Goal: Information Seeking & Learning: Learn about a topic

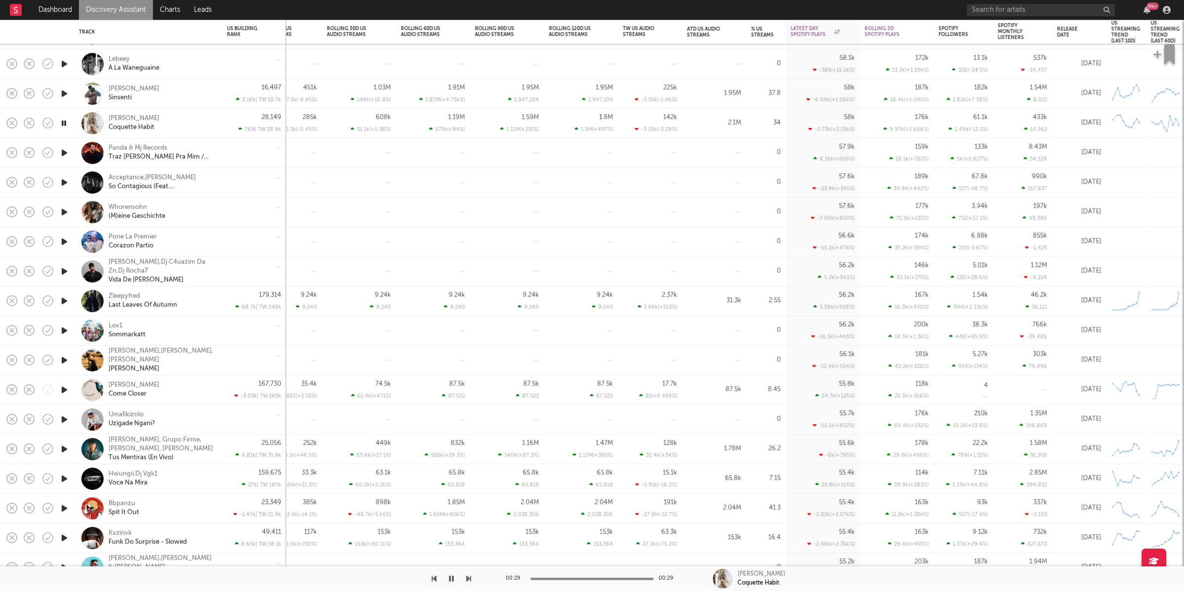
click at [476, 580] on div "00:29 00:29 [PERSON_NAME] Coquette Habit" at bounding box center [592, 578] width 1184 height 25
click at [470, 578] on icon "button" at bounding box center [468, 578] width 5 height 8
click at [469, 578] on icon "button" at bounding box center [468, 578] width 5 height 8
click at [468, 578] on icon "button" at bounding box center [468, 578] width 5 height 8
click at [469, 577] on icon "button" at bounding box center [468, 578] width 5 height 8
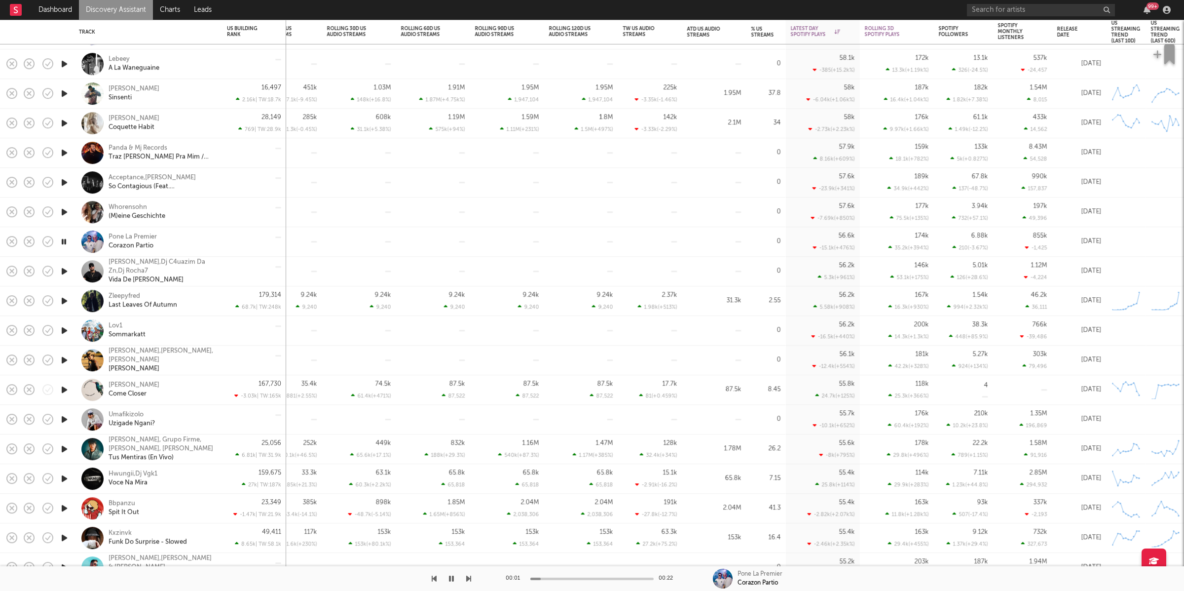
drag, startPoint x: 469, startPoint y: 577, endPoint x: 470, endPoint y: 583, distance: 5.5
click at [470, 583] on button "button" at bounding box center [468, 578] width 5 height 25
click at [433, 579] on icon "button" at bounding box center [434, 578] width 5 height 8
click at [63, 239] on icon "button" at bounding box center [63, 241] width 9 height 12
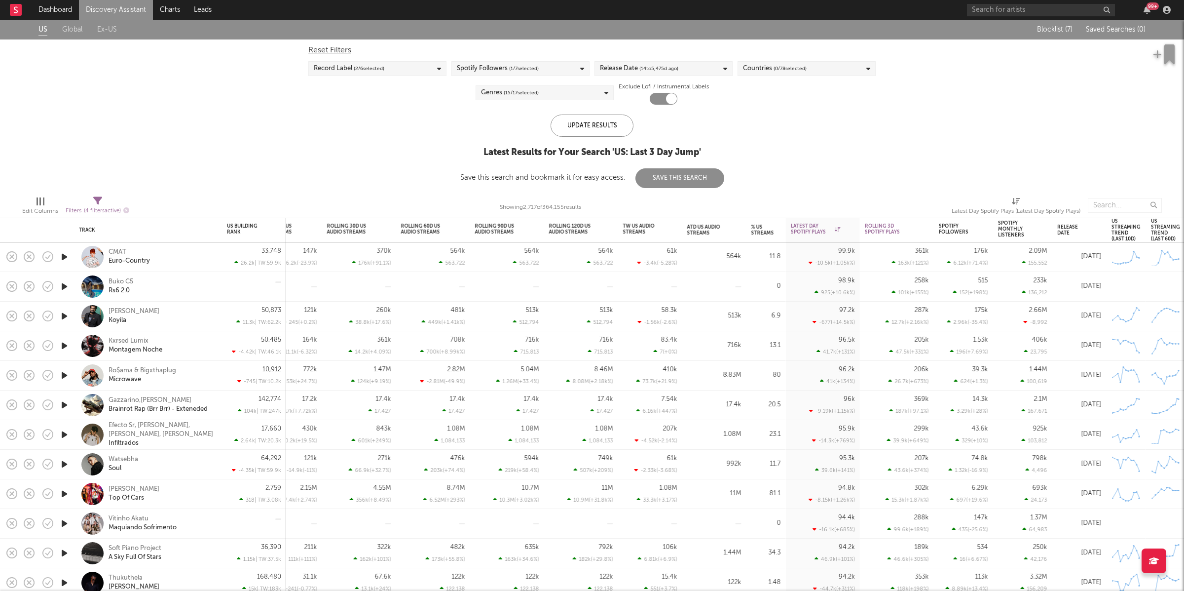
click at [98, 197] on icon at bounding box center [97, 200] width 9 height 9
select select "max"
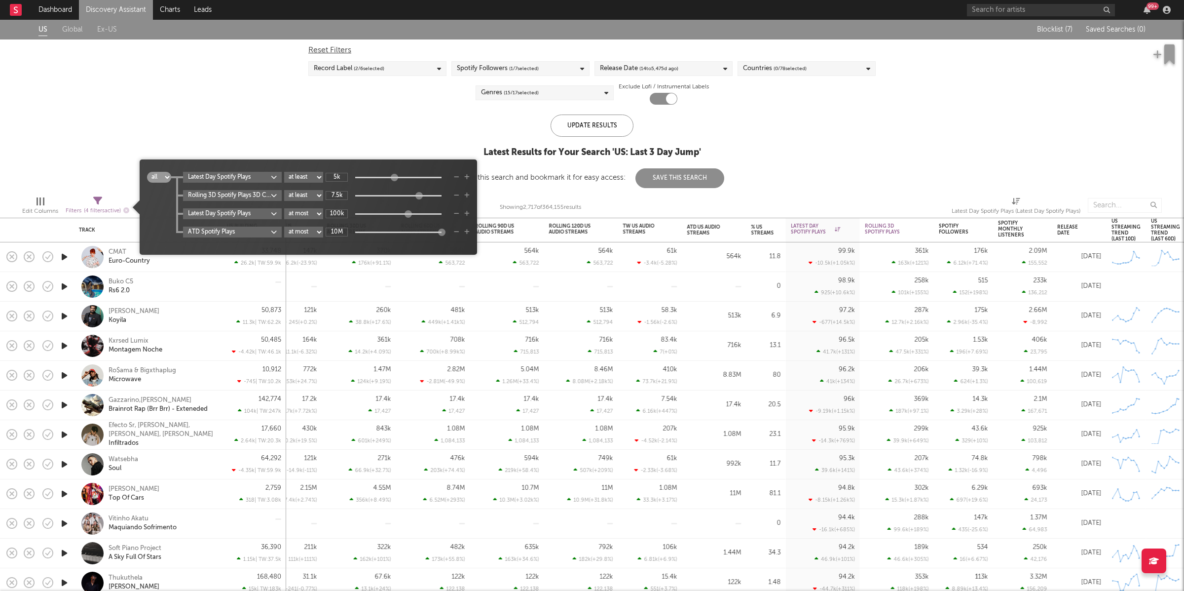
drag, startPoint x: 342, startPoint y: 232, endPoint x: 390, endPoint y: 232, distance: 48.4
click at [342, 232] on input "10M" at bounding box center [337, 231] width 22 height 9
type input "6M"
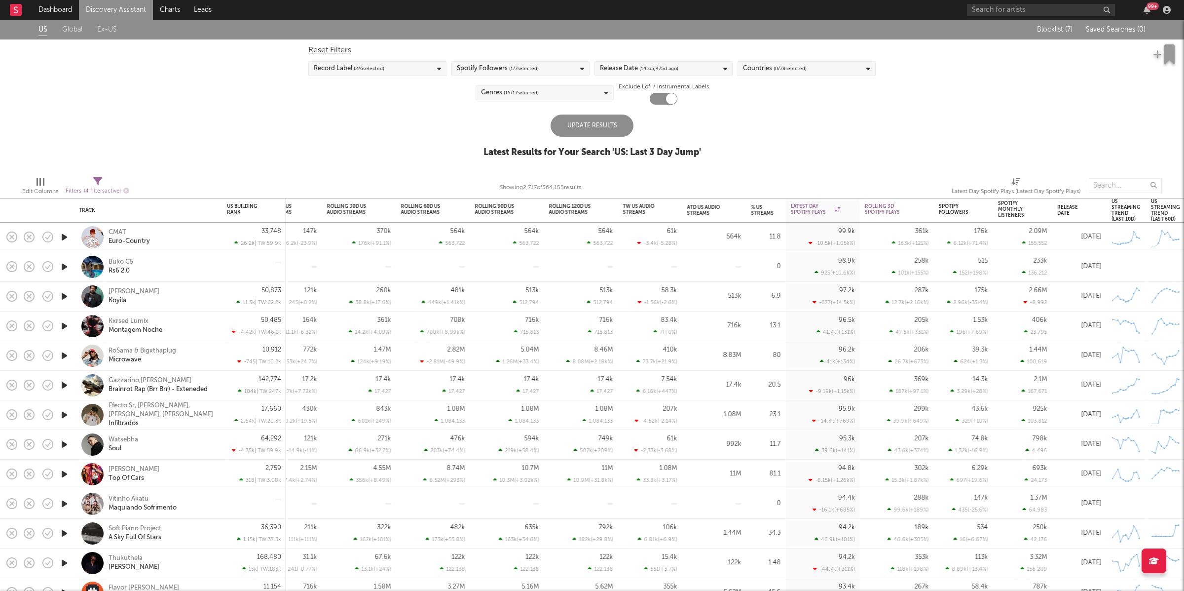
click at [751, 134] on div "US Global Ex-US Blocklist ( 7 ) Saved Searches ( 0 ) Reset Filters Record Label…" at bounding box center [592, 94] width 1184 height 149
click at [610, 123] on div "Update Results" at bounding box center [592, 125] width 83 height 22
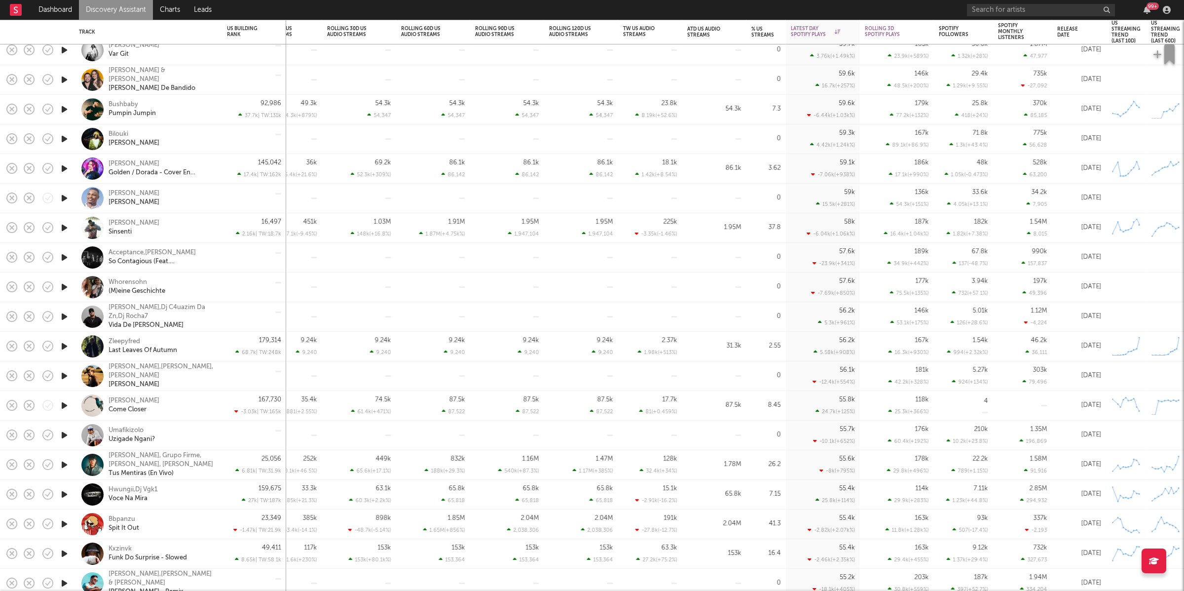
click at [63, 345] on icon "button" at bounding box center [64, 346] width 10 height 12
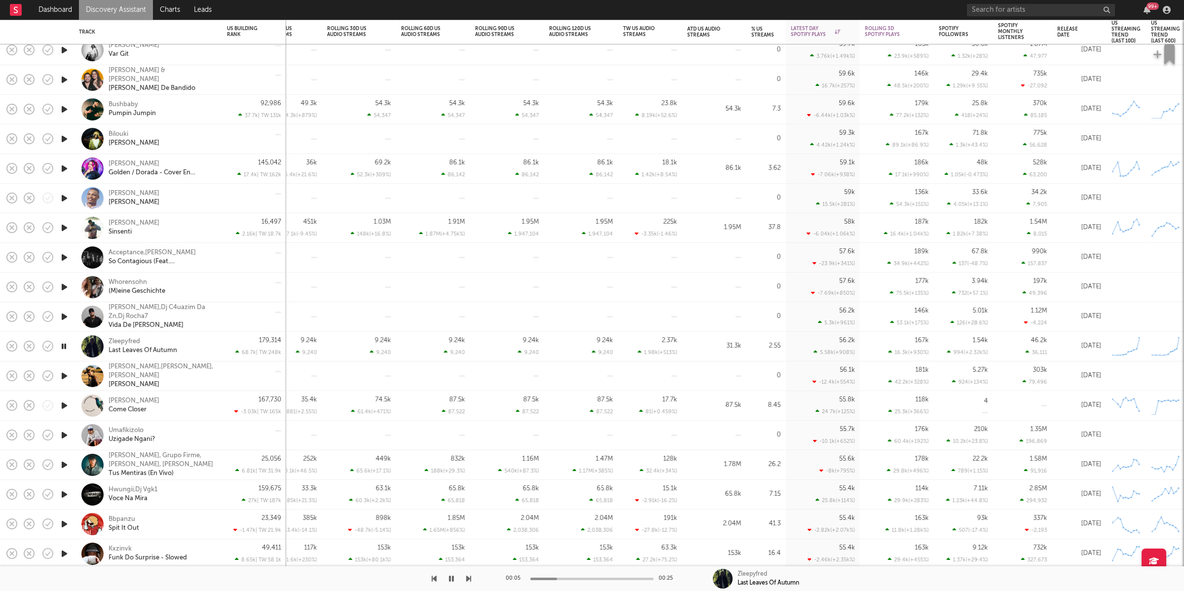
click at [65, 285] on icon "button" at bounding box center [64, 287] width 10 height 12
click at [64, 318] on icon "button" at bounding box center [64, 316] width 10 height 12
click at [66, 347] on icon "button" at bounding box center [64, 346] width 10 height 12
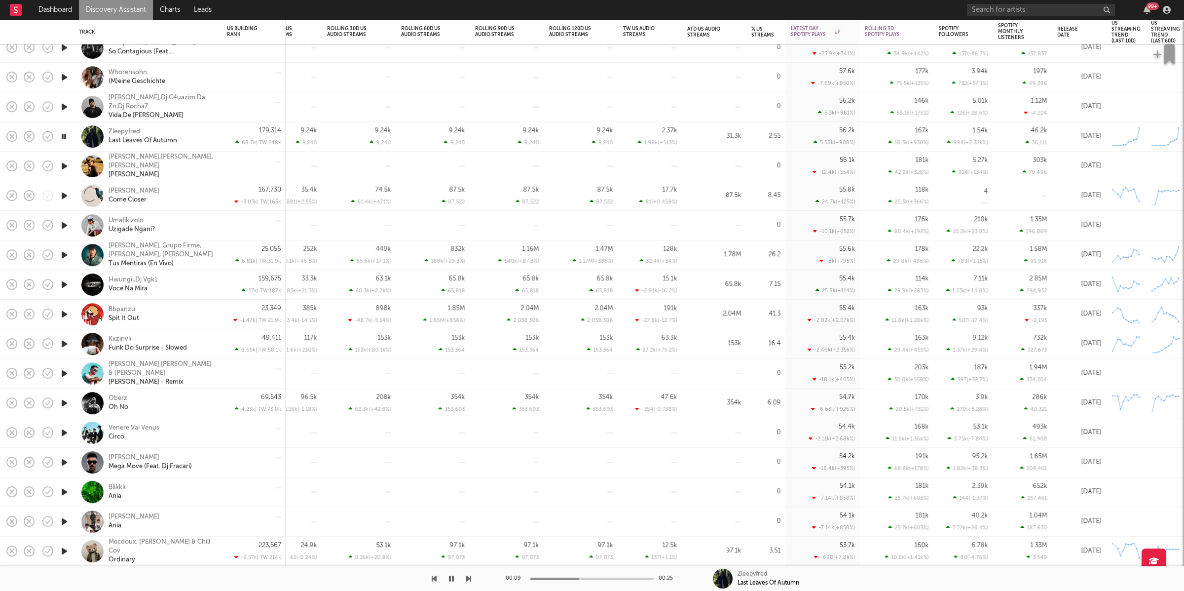
click at [65, 136] on icon "button" at bounding box center [63, 136] width 9 height 12
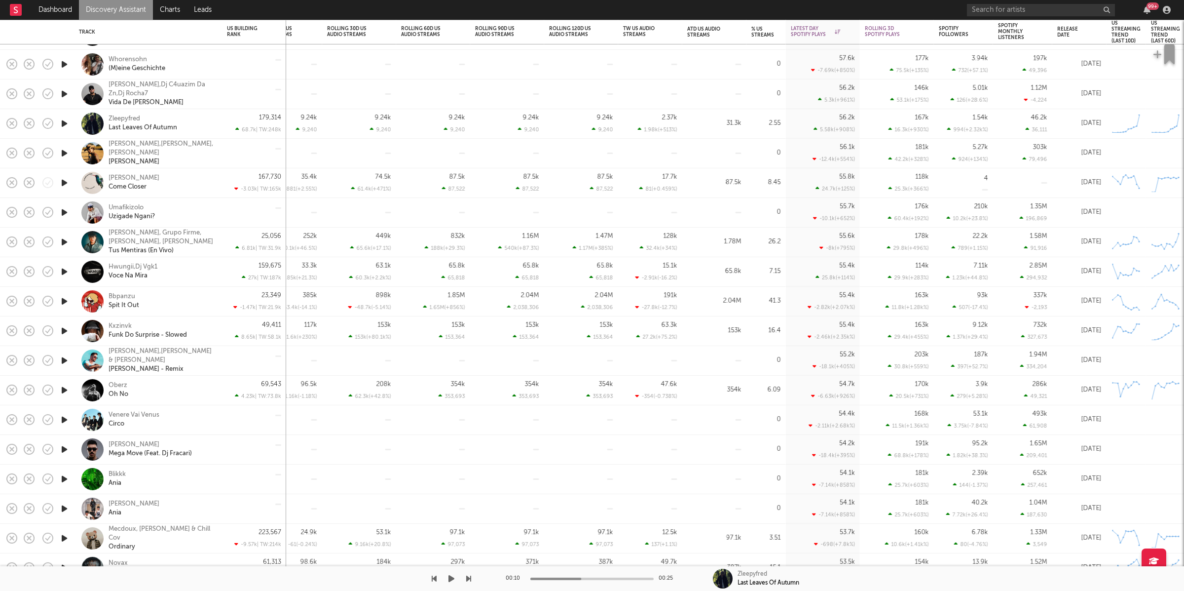
click at [454, 580] on icon "button" at bounding box center [452, 578] width 6 height 8
click at [469, 578] on icon "button" at bounding box center [468, 578] width 5 height 8
click at [473, 574] on div "00:21 00:29 [PERSON_NAME],[PERSON_NAME],[PERSON_NAME]" at bounding box center [592, 578] width 1184 height 25
click at [472, 576] on div "00:21 00:29 [PERSON_NAME],[PERSON_NAME],[PERSON_NAME]" at bounding box center [592, 578] width 1184 height 25
click at [467, 579] on icon "button" at bounding box center [468, 578] width 5 height 8
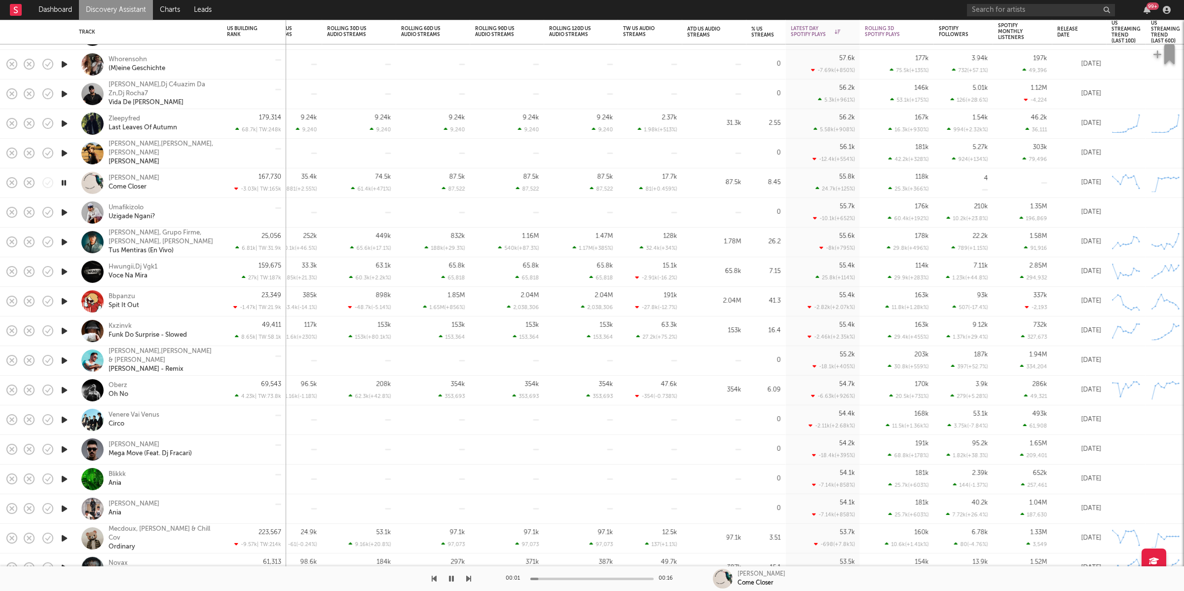
click at [467, 578] on icon "button" at bounding box center [468, 578] width 5 height 8
click at [424, 576] on div at bounding box center [235, 578] width 471 height 25
click at [431, 576] on div at bounding box center [235, 578] width 471 height 25
click at [438, 577] on div at bounding box center [235, 578] width 471 height 25
click at [436, 575] on icon "button" at bounding box center [434, 578] width 5 height 8
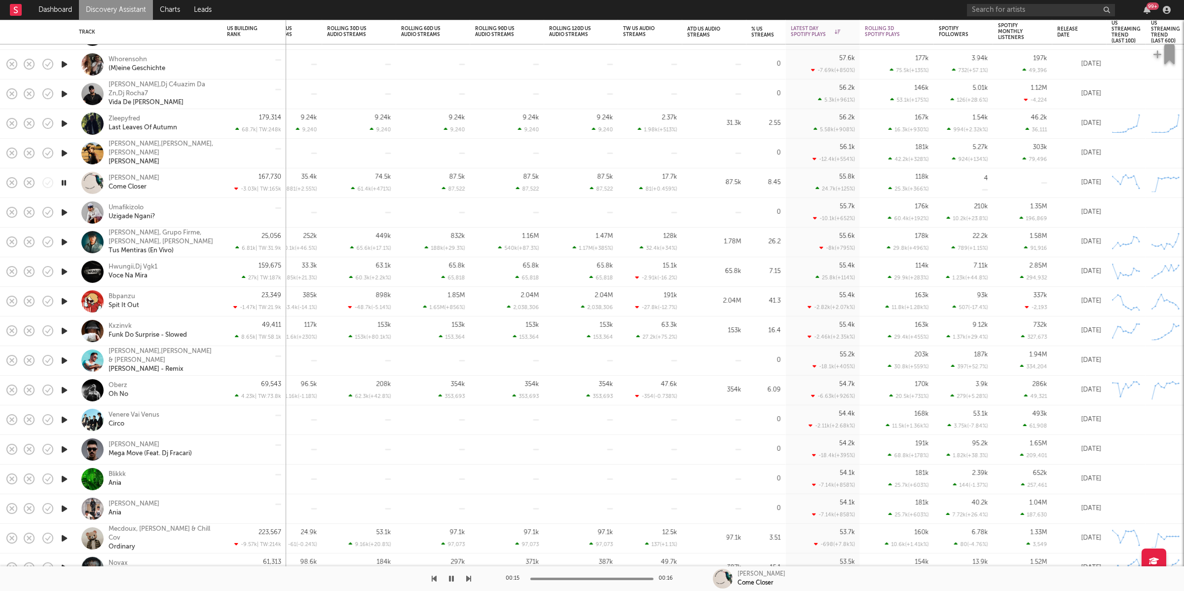
click at [68, 183] on icon "button" at bounding box center [63, 183] width 9 height 12
click at [447, 576] on button "button" at bounding box center [452, 578] width 10 height 25
click at [467, 579] on icon "button" at bounding box center [468, 578] width 5 height 8
click at [468, 580] on icon "button" at bounding box center [468, 578] width 5 height 8
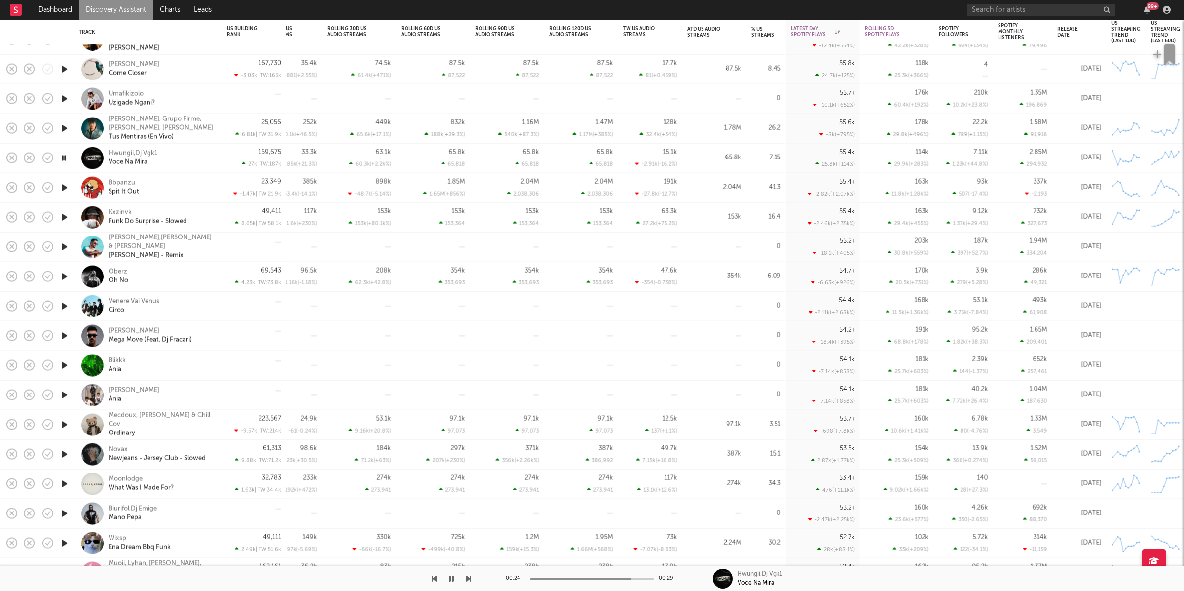
click at [477, 578] on div "00:24 00:29 Hwungii,Dj Vgk1 Voce Na Mira" at bounding box center [592, 578] width 1184 height 25
click at [468, 579] on icon "button" at bounding box center [468, 578] width 5 height 8
click at [478, 577] on div "00:15 00:15 Kxzinvk Funk Do Surprise - Slowed" at bounding box center [592, 578] width 1184 height 25
click at [468, 580] on icon "button" at bounding box center [468, 578] width 5 height 8
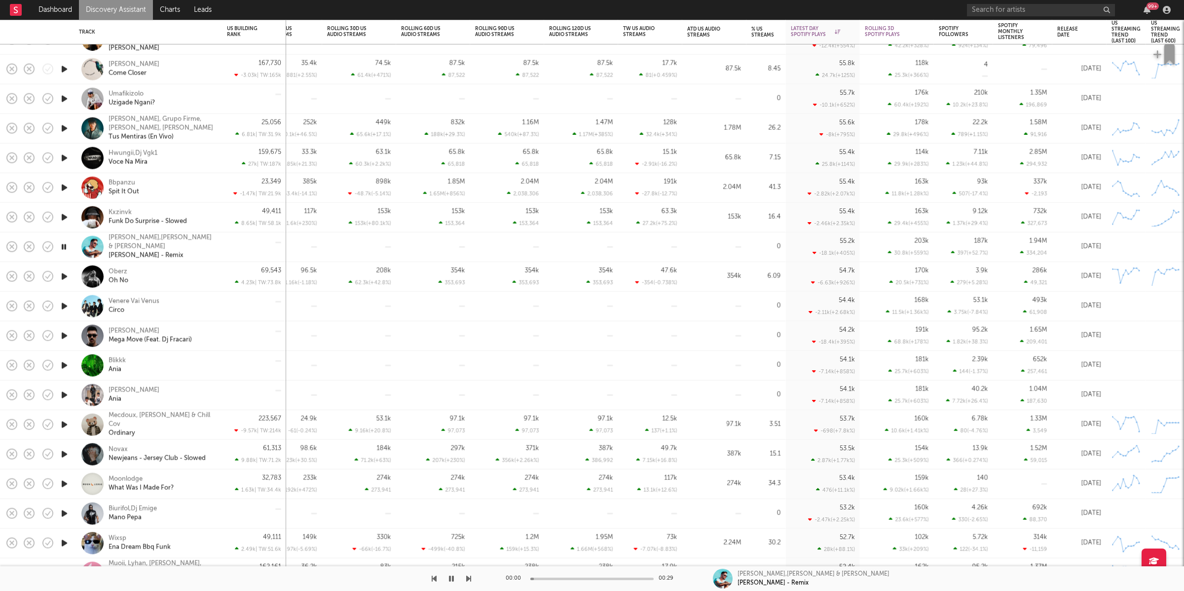
click at [468, 580] on icon "button" at bounding box center [468, 578] width 5 height 8
click at [67, 274] on icon "button" at bounding box center [63, 276] width 9 height 12
click at [67, 274] on icon "button" at bounding box center [64, 276] width 10 height 12
click at [66, 275] on icon "button" at bounding box center [63, 276] width 9 height 12
click at [66, 307] on icon "button" at bounding box center [64, 306] width 10 height 12
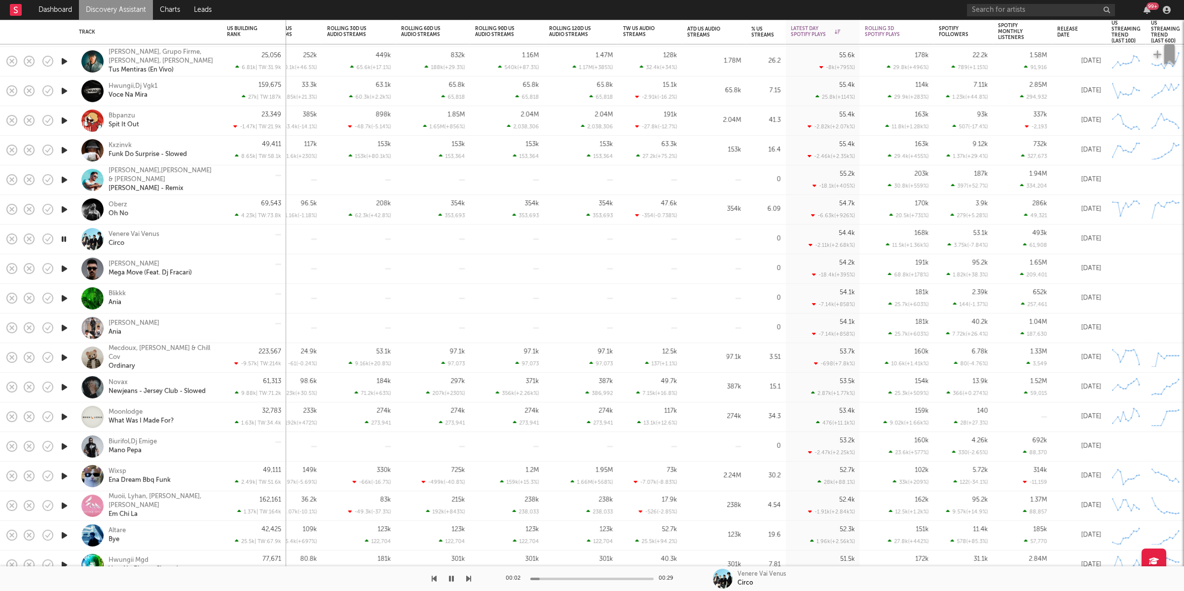
click at [470, 578] on icon "button" at bounding box center [468, 578] width 5 height 8
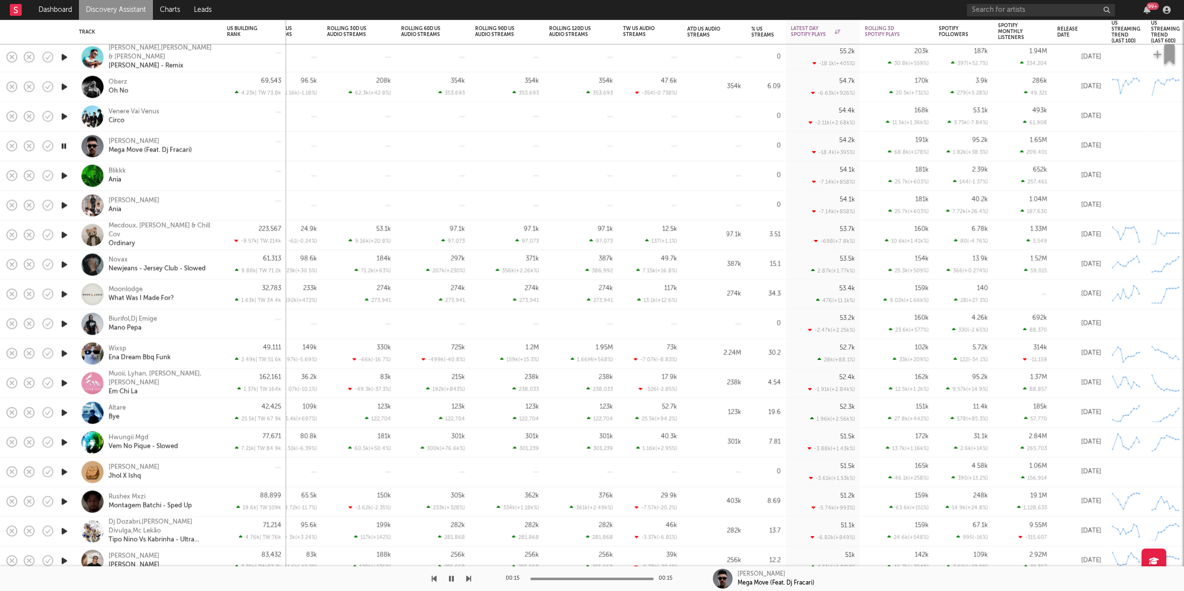
click at [64, 176] on icon "button" at bounding box center [64, 176] width 10 height 12
click at [61, 176] on icon "button" at bounding box center [63, 176] width 9 height 12
click at [66, 234] on icon "button" at bounding box center [64, 235] width 10 height 12
click at [65, 268] on icon "button" at bounding box center [64, 265] width 10 height 12
click at [66, 293] on icon "button" at bounding box center [64, 294] width 10 height 12
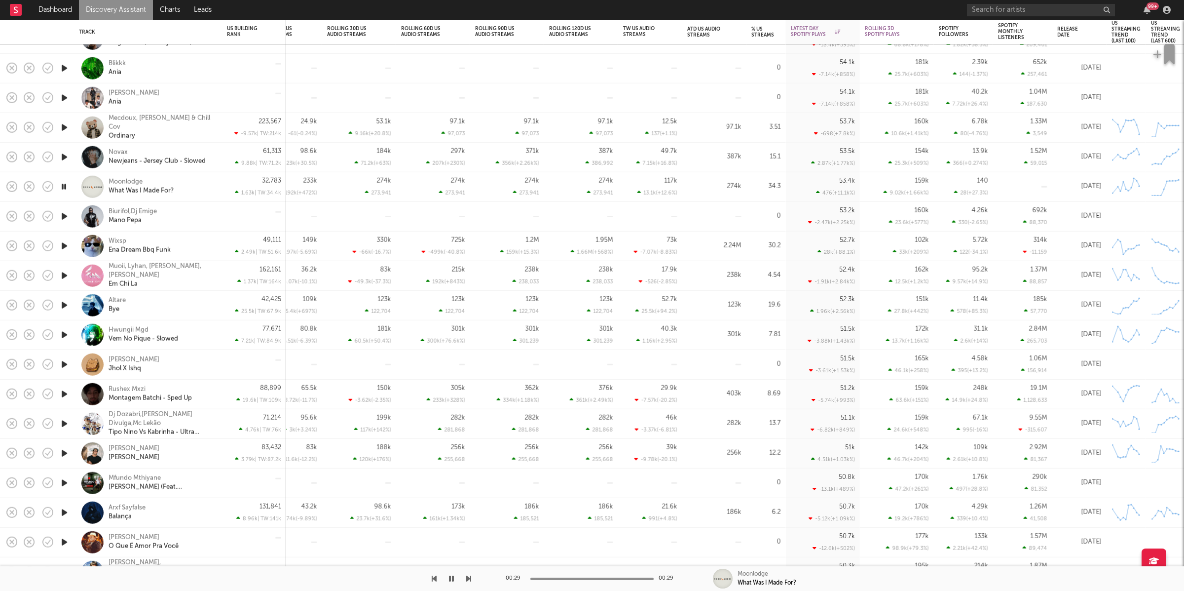
click at [66, 214] on icon "button" at bounding box center [64, 216] width 10 height 12
click at [469, 574] on icon "button" at bounding box center [468, 578] width 5 height 8
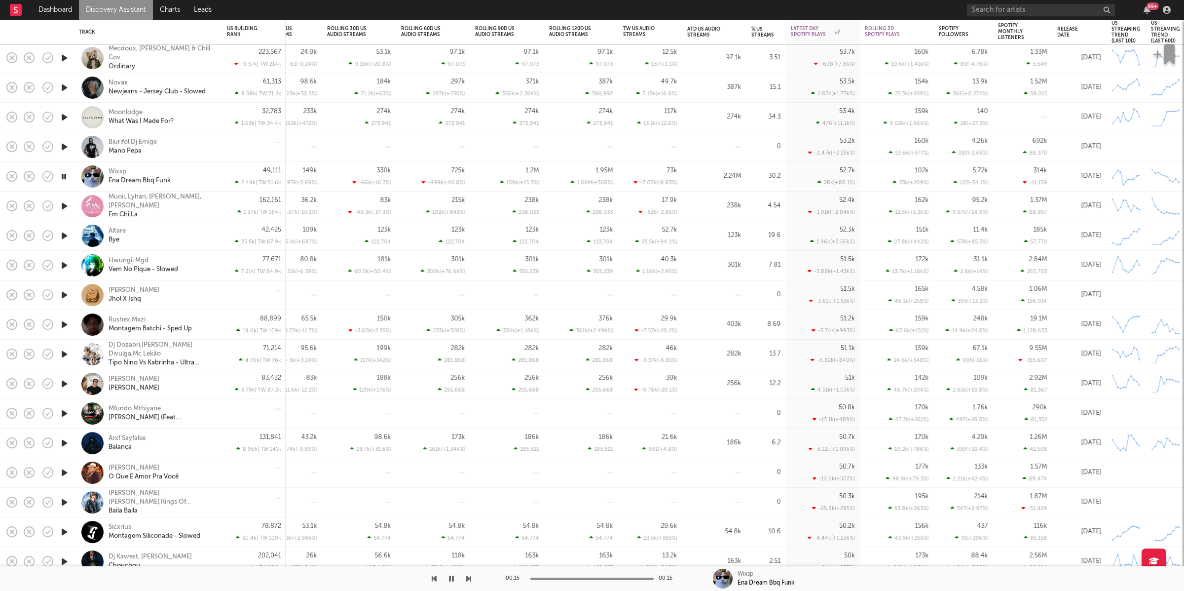
click at [68, 177] on icon "button" at bounding box center [63, 176] width 9 height 12
click at [64, 203] on icon "button" at bounding box center [64, 206] width 10 height 12
click at [67, 235] on icon "button" at bounding box center [64, 235] width 10 height 12
click at [468, 579] on icon "button" at bounding box center [468, 578] width 5 height 8
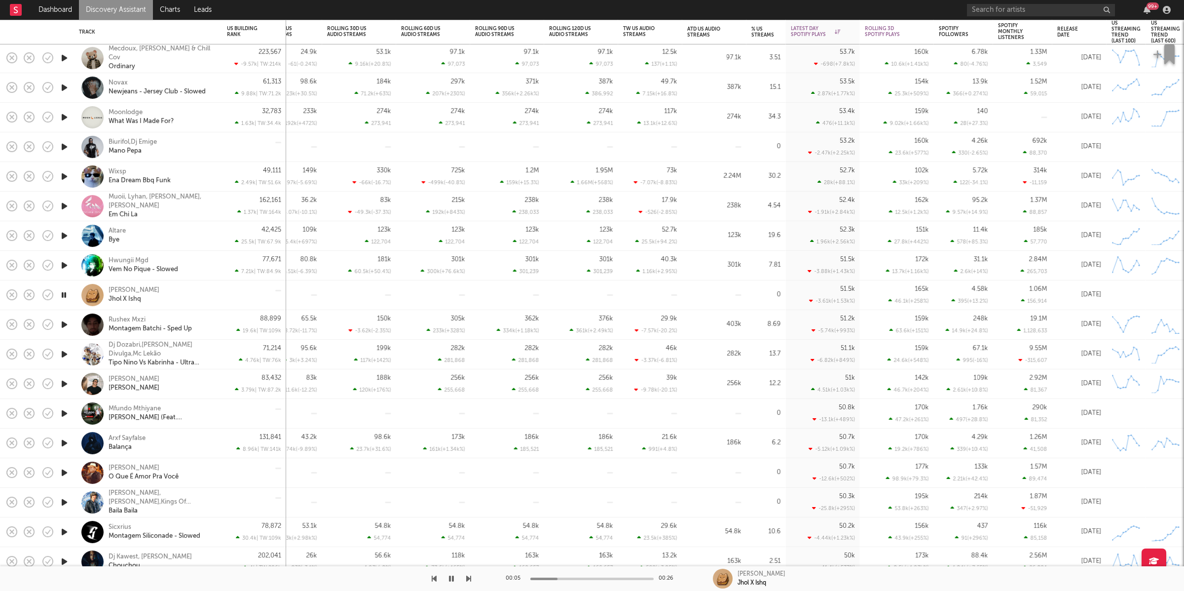
click at [466, 580] on icon "button" at bounding box center [468, 578] width 5 height 8
click at [468, 580] on icon "button" at bounding box center [468, 578] width 5 height 8
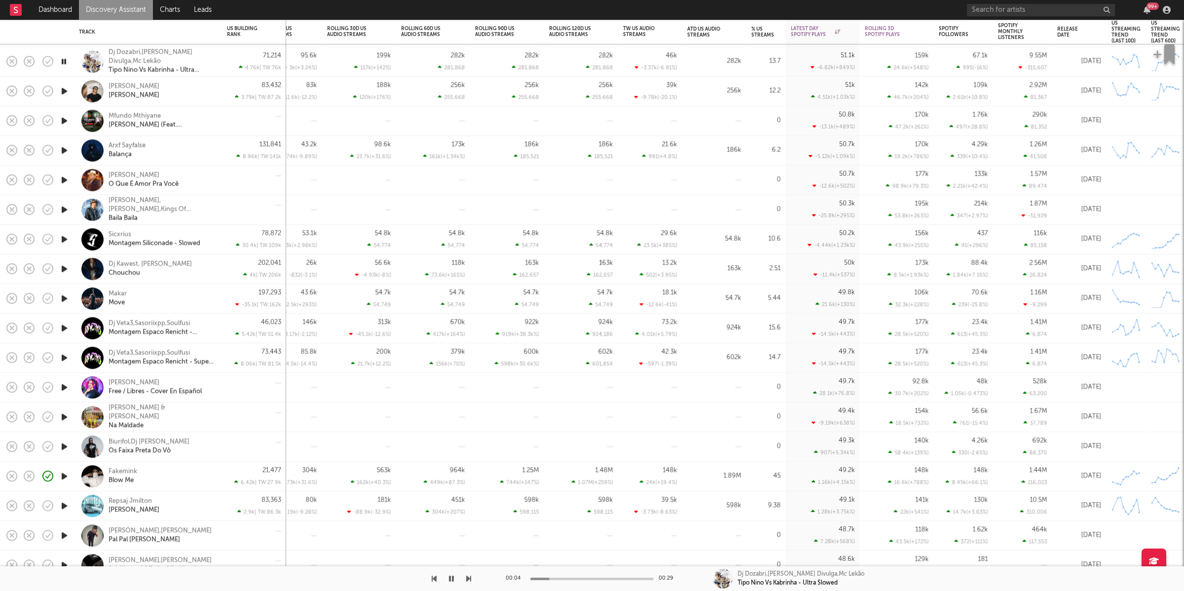
click at [470, 576] on icon "button" at bounding box center [468, 578] width 5 height 8
click at [469, 577] on icon "button" at bounding box center [468, 578] width 5 height 8
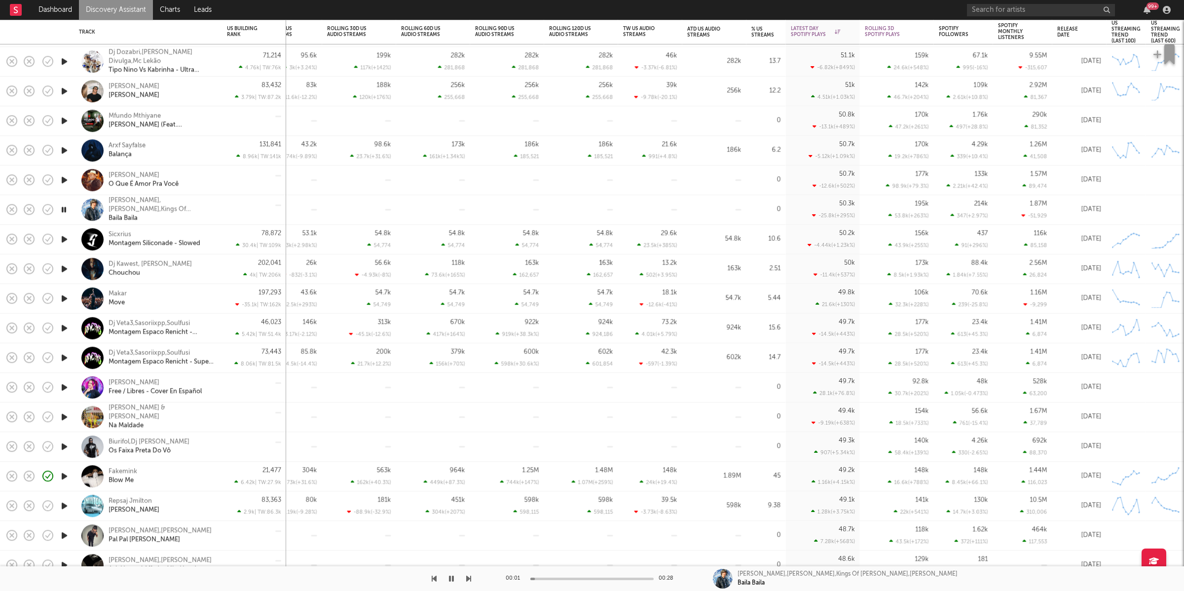
click at [469, 577] on icon "button" at bounding box center [468, 578] width 5 height 8
click at [469, 579] on icon "button" at bounding box center [468, 578] width 5 height 8
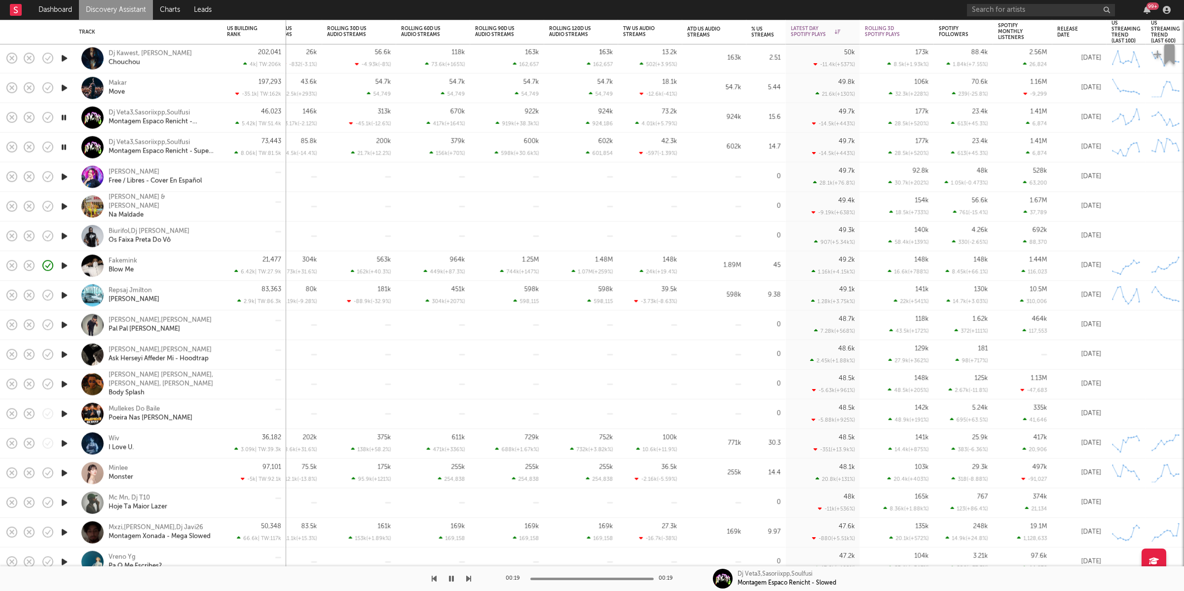
click at [67, 147] on icon "button" at bounding box center [63, 147] width 9 height 12
click at [456, 573] on button "button" at bounding box center [452, 578] width 10 height 25
click at [466, 576] on div at bounding box center [235, 578] width 471 height 25
click at [469, 576] on icon "button" at bounding box center [468, 578] width 5 height 8
click at [467, 576] on icon "button" at bounding box center [468, 578] width 5 height 8
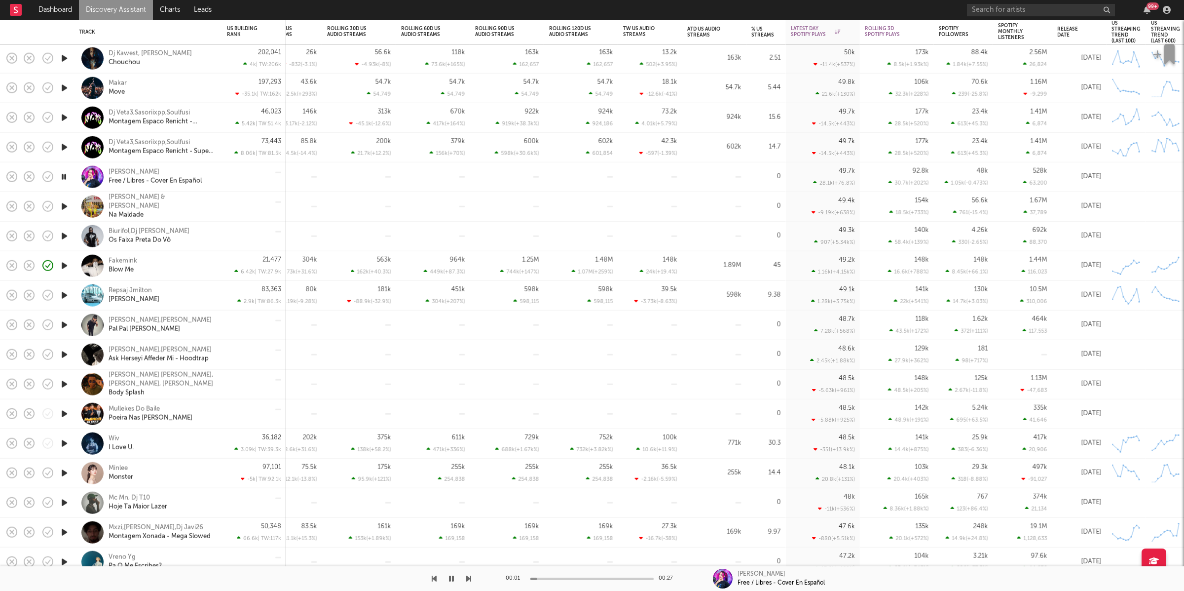
click at [468, 577] on icon "button" at bounding box center [468, 578] width 5 height 8
click at [63, 260] on icon "button" at bounding box center [63, 266] width 9 height 12
click at [63, 290] on icon "button" at bounding box center [64, 295] width 10 height 12
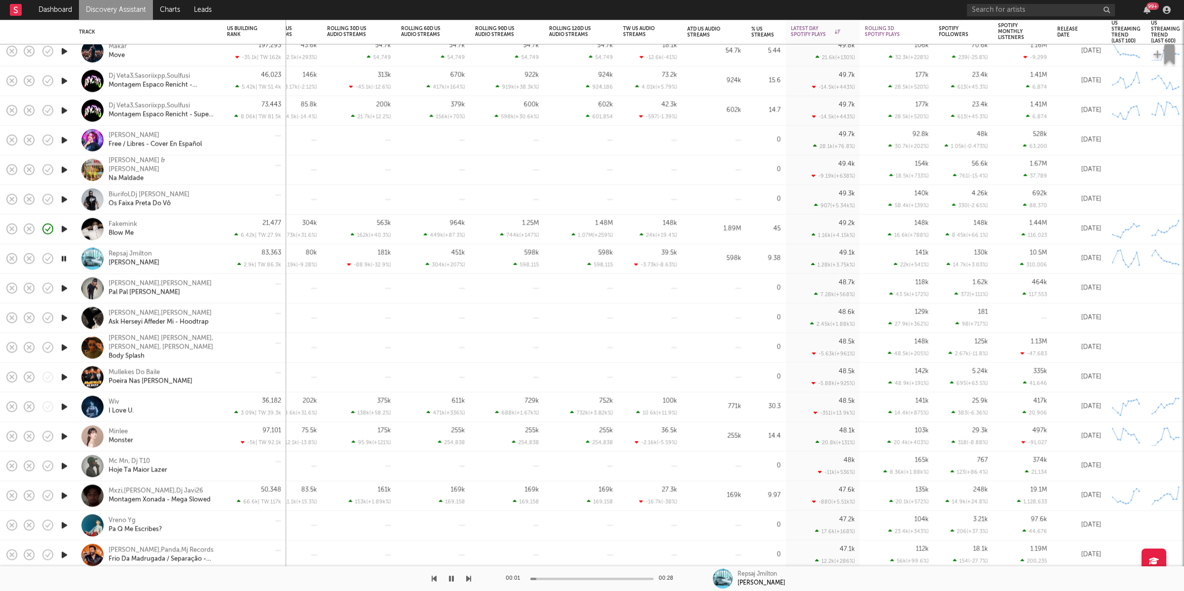
click at [469, 577] on icon "button" at bounding box center [468, 578] width 5 height 8
click at [469, 575] on icon "button" at bounding box center [468, 578] width 5 height 8
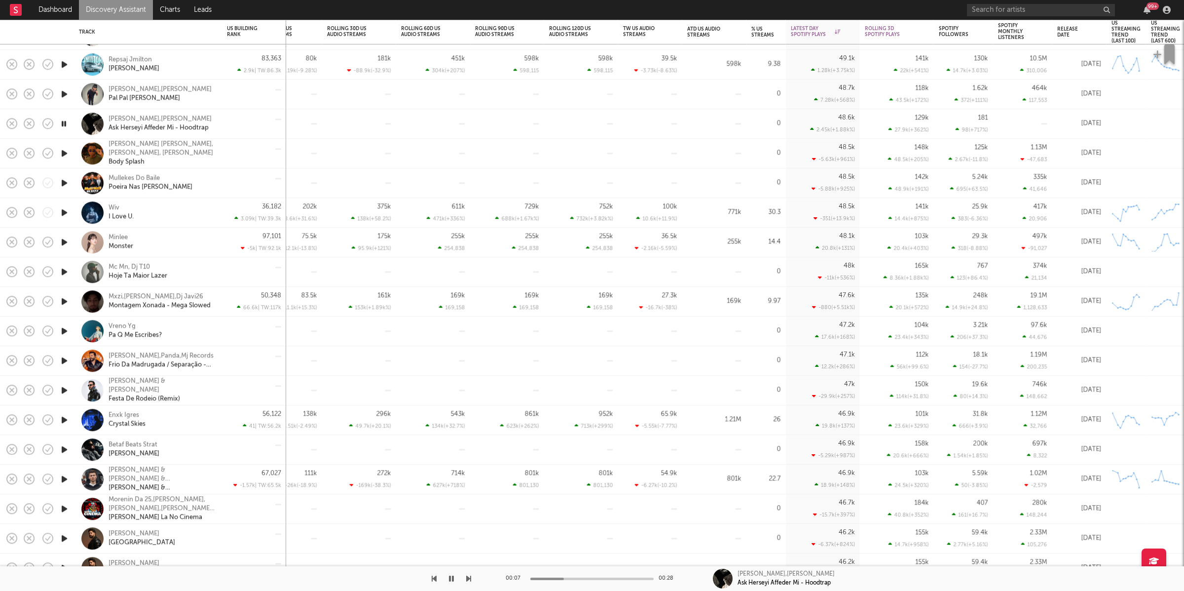
click at [469, 575] on icon "button" at bounding box center [468, 578] width 5 height 8
click at [468, 577] on icon "button" at bounding box center [468, 578] width 5 height 8
click at [468, 576] on icon "button" at bounding box center [468, 578] width 5 height 8
click at [471, 576] on div "00:01 00:17 Wiv I Love U." at bounding box center [592, 578] width 1184 height 25
click at [466, 577] on icon "button" at bounding box center [468, 578] width 5 height 8
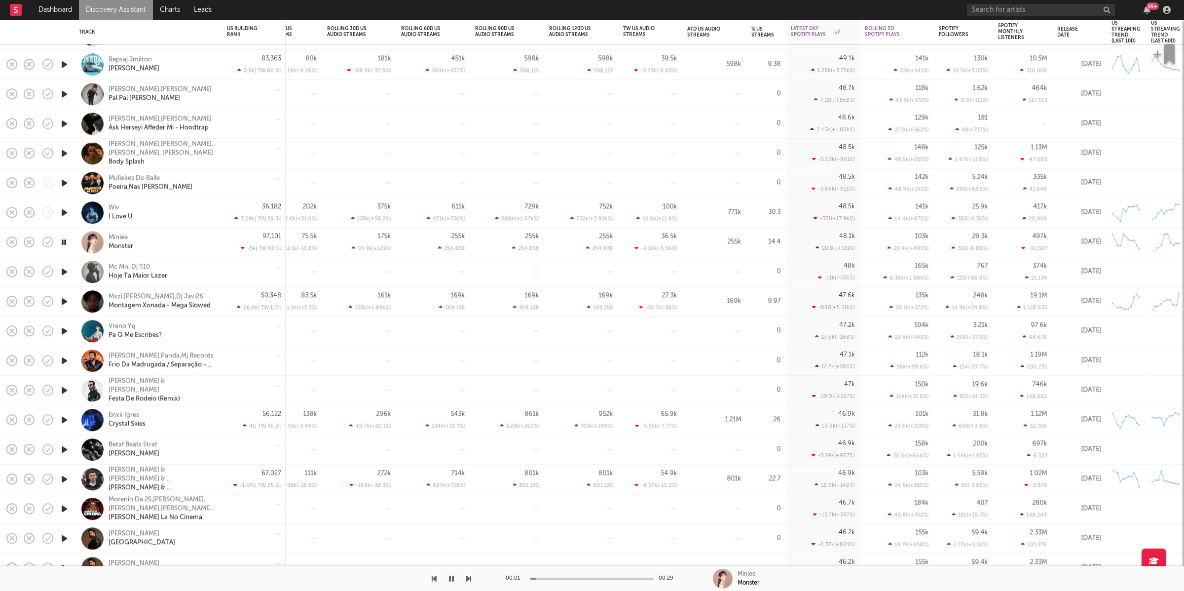
click at [467, 577] on icon "button" at bounding box center [468, 578] width 5 height 8
click at [468, 577] on icon "button" at bounding box center [468, 578] width 5 height 8
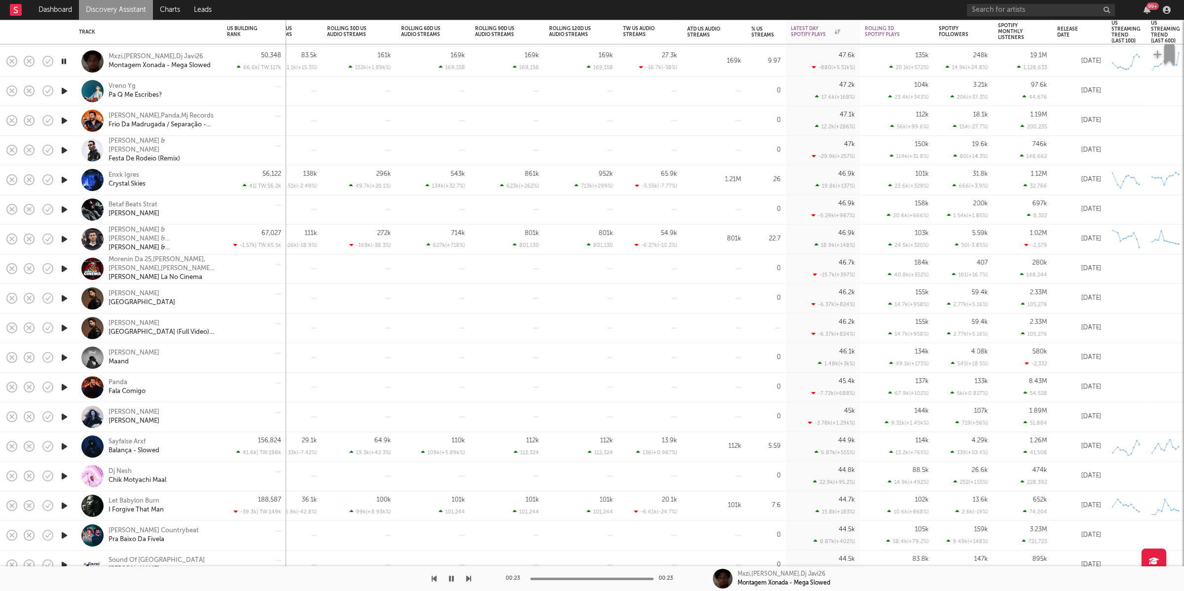
click at [472, 576] on div "00:23 00:23 [PERSON_NAME],Dj [PERSON_NAME],Dj Javi26 Montagem Xonada - Mega Slo…" at bounding box center [592, 578] width 1184 height 25
click at [469, 575] on icon "button" at bounding box center [468, 578] width 5 height 8
click at [469, 576] on icon "button" at bounding box center [468, 578] width 5 height 8
click at [434, 577] on icon "button" at bounding box center [434, 578] width 5 height 8
click at [66, 90] on icon "button" at bounding box center [63, 91] width 9 height 12
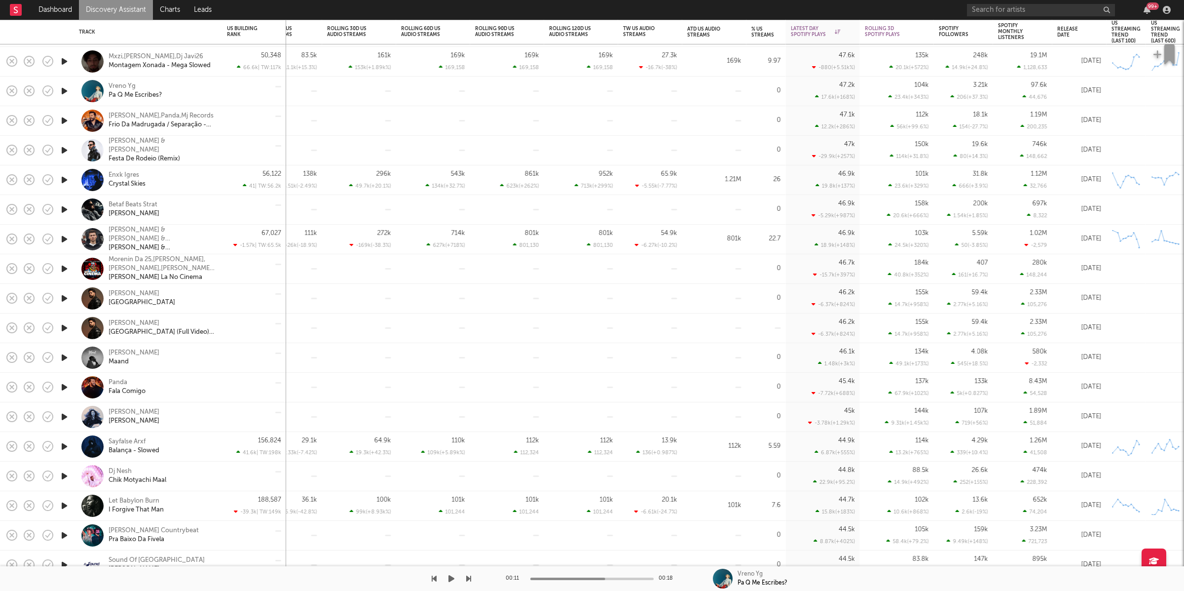
click at [454, 582] on button "button" at bounding box center [452, 578] width 10 height 25
click at [468, 577] on icon "button" at bounding box center [468, 578] width 5 height 8
click at [470, 578] on icon "button" at bounding box center [468, 578] width 5 height 8
click at [62, 209] on icon "button" at bounding box center [64, 209] width 10 height 12
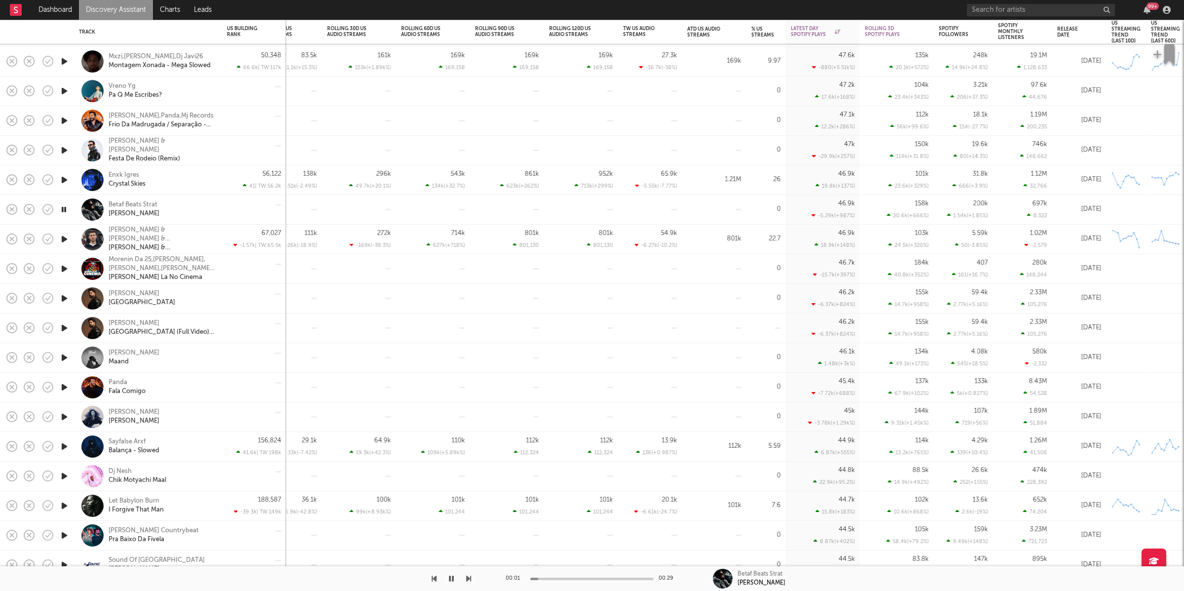
click at [467, 578] on icon "button" at bounding box center [468, 578] width 5 height 8
click at [435, 579] on icon "button" at bounding box center [434, 578] width 5 height 8
click at [63, 208] on icon "button" at bounding box center [63, 209] width 9 height 12
click at [63, 234] on icon "button" at bounding box center [64, 239] width 10 height 12
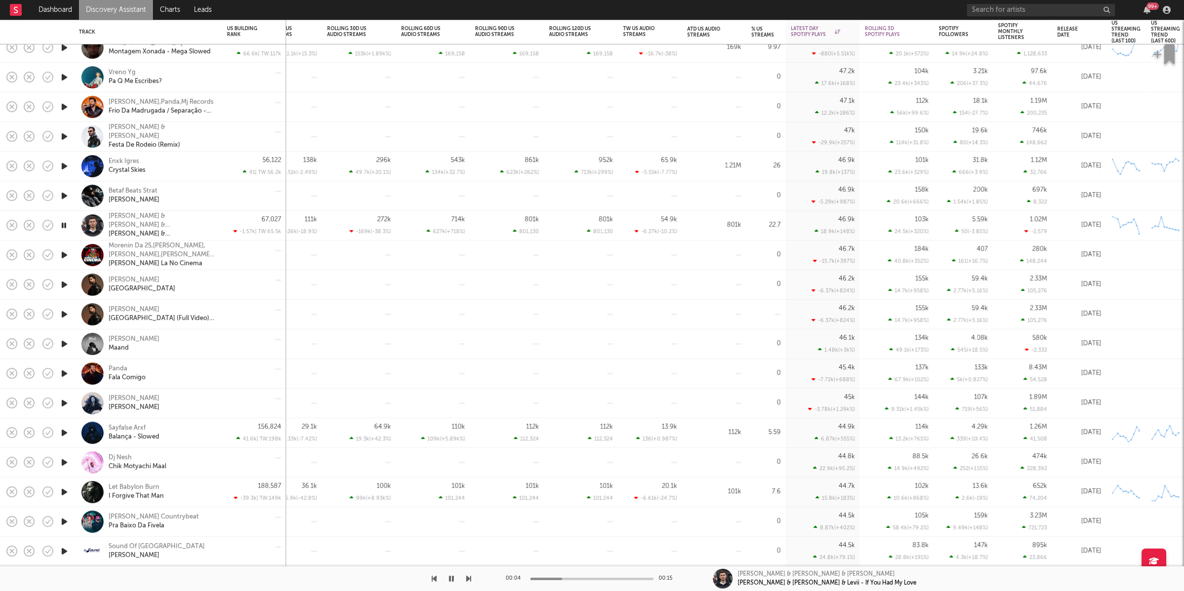
click at [466, 579] on icon "button" at bounding box center [468, 578] width 5 height 8
click at [466, 578] on icon "button" at bounding box center [468, 578] width 5 height 8
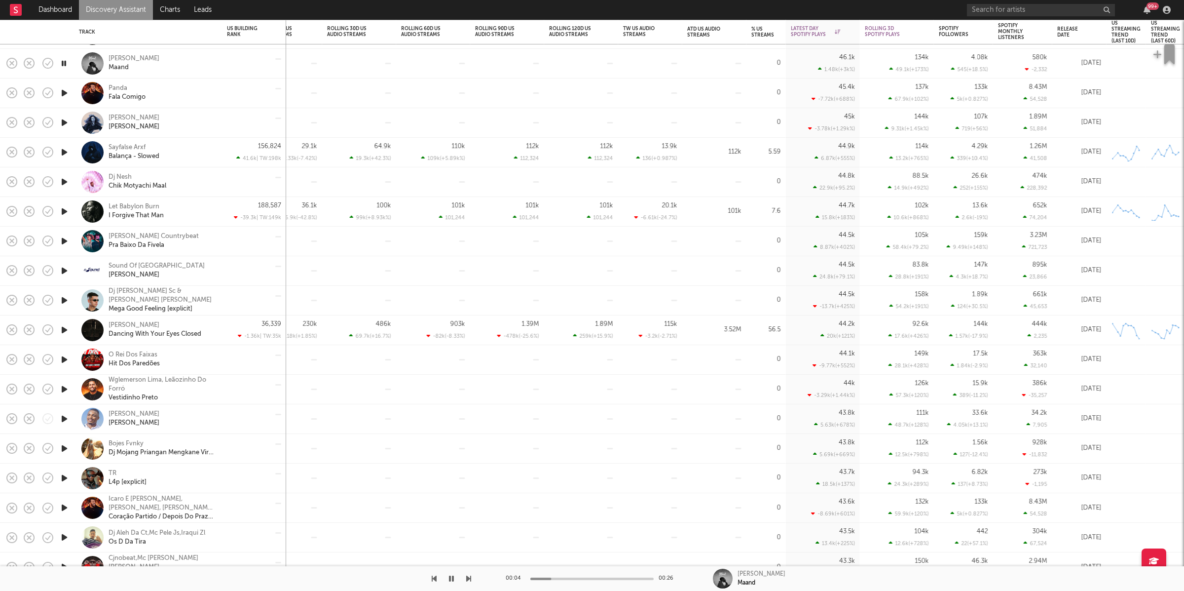
click at [467, 578] on icon "button" at bounding box center [468, 578] width 5 height 8
click at [466, 584] on button "button" at bounding box center [468, 578] width 5 height 25
click at [467, 574] on icon "button" at bounding box center [468, 578] width 5 height 8
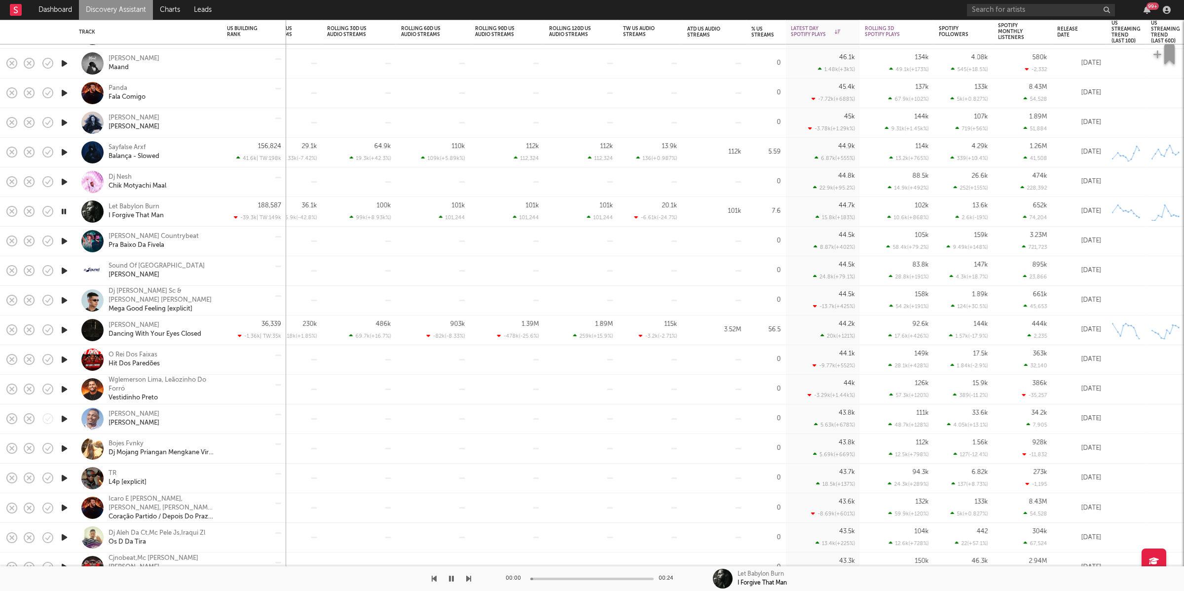
click at [467, 574] on icon "button" at bounding box center [468, 578] width 5 height 8
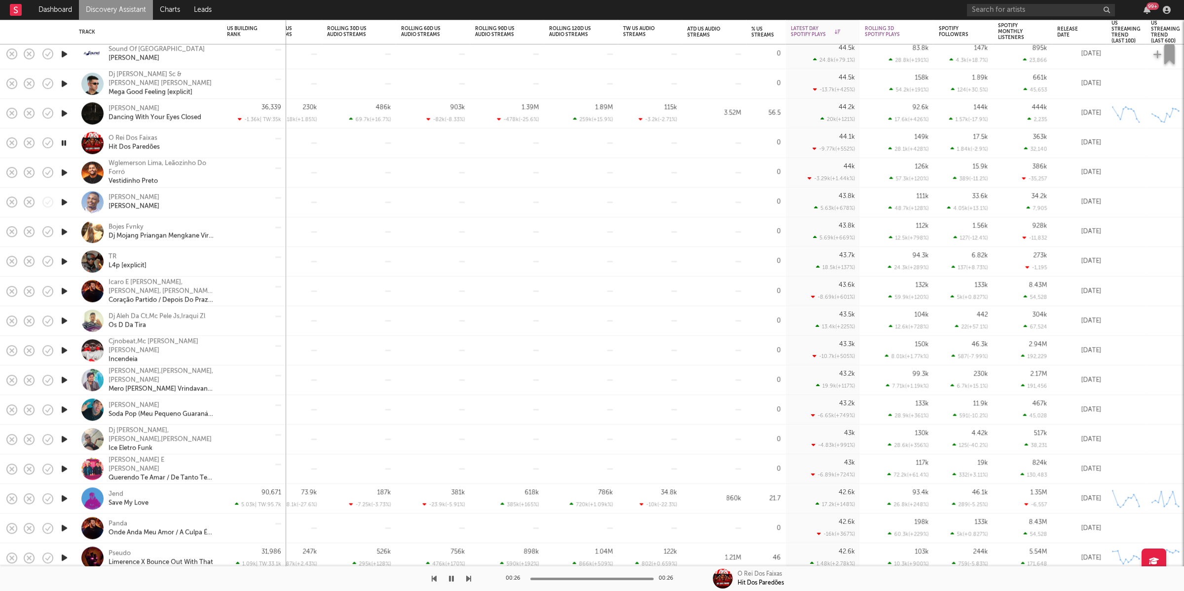
click at [470, 579] on icon "button" at bounding box center [468, 578] width 5 height 8
click at [470, 575] on icon "button" at bounding box center [468, 578] width 5 height 8
click at [476, 576] on div "00:20 00:20 TR L4p [explicit]" at bounding box center [592, 578] width 1184 height 25
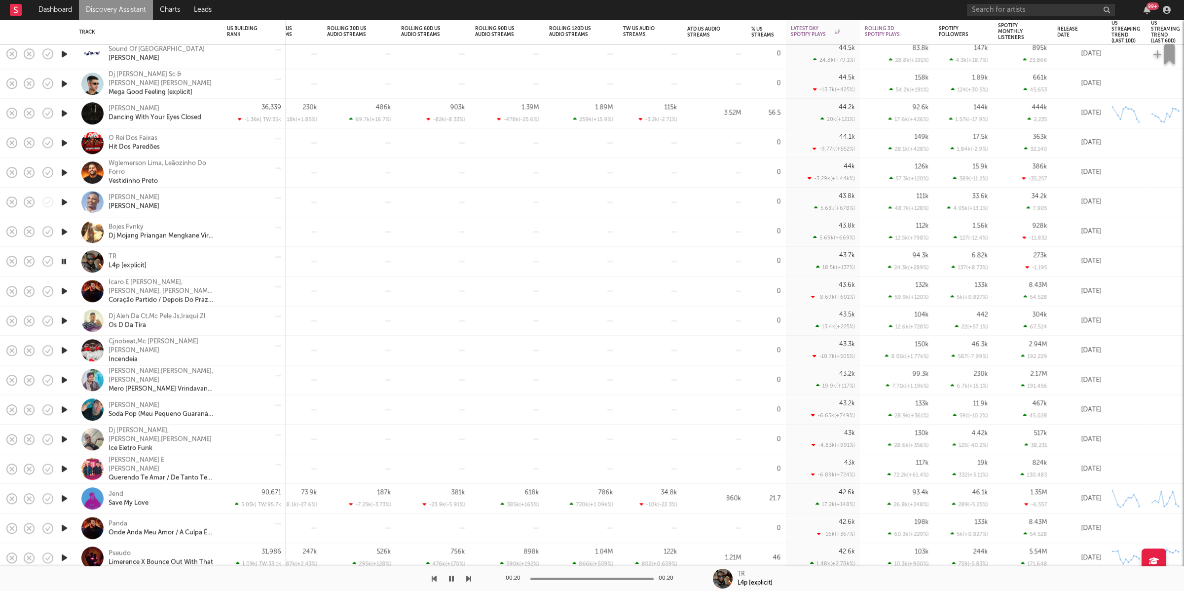
click at [465, 576] on div at bounding box center [235, 578] width 471 height 25
click at [469, 577] on icon "button" at bounding box center [468, 578] width 5 height 8
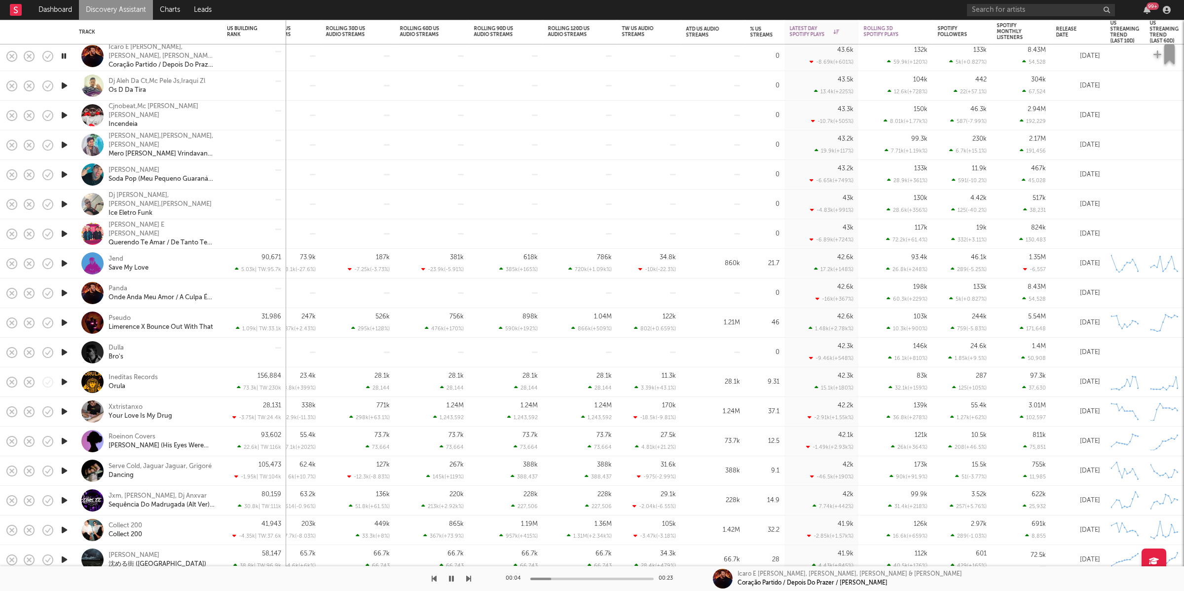
click at [466, 578] on icon "button" at bounding box center [468, 578] width 5 height 8
click at [468, 576] on icon "button" at bounding box center [468, 578] width 5 height 8
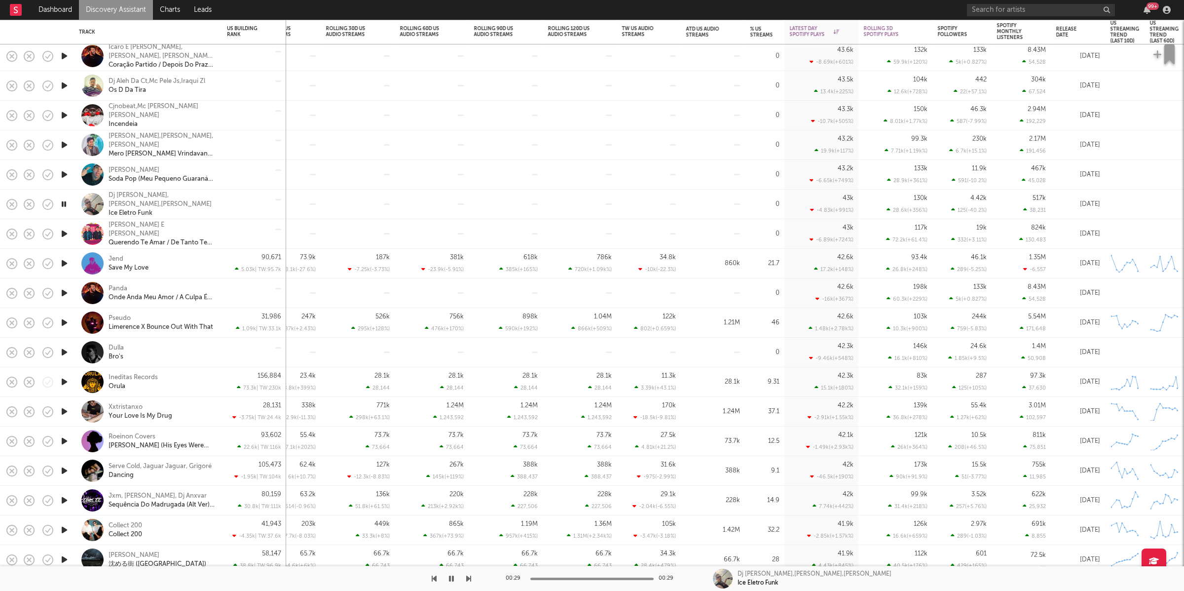
click at [466, 577] on icon "button" at bounding box center [468, 578] width 5 height 8
click at [465, 575] on div at bounding box center [235, 578] width 471 height 25
click at [467, 580] on icon "button" at bounding box center [468, 578] width 5 height 8
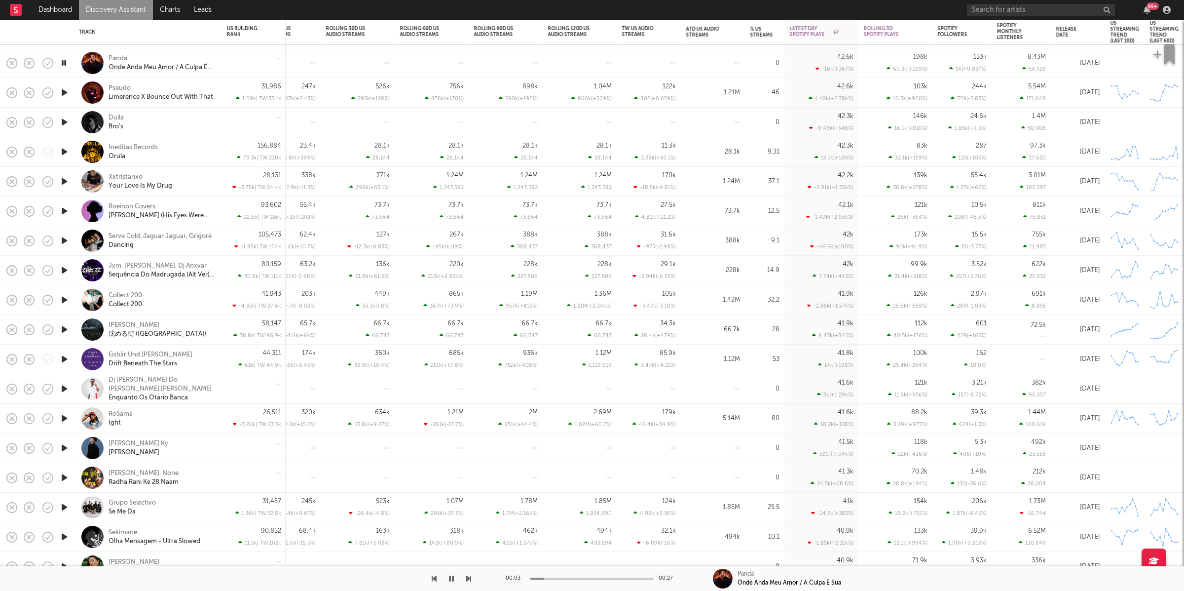
click at [473, 576] on div "00:03 00:27 Panda Onde Anda Meu Amor / A Culpa É Sua" at bounding box center [592, 578] width 1184 height 25
click at [468, 576] on icon "button" at bounding box center [468, 578] width 5 height 8
click at [467, 574] on icon "button" at bounding box center [468, 578] width 5 height 8
click at [451, 578] on icon "button" at bounding box center [451, 578] width 5 height 8
click at [451, 577] on icon "button" at bounding box center [452, 578] width 6 height 8
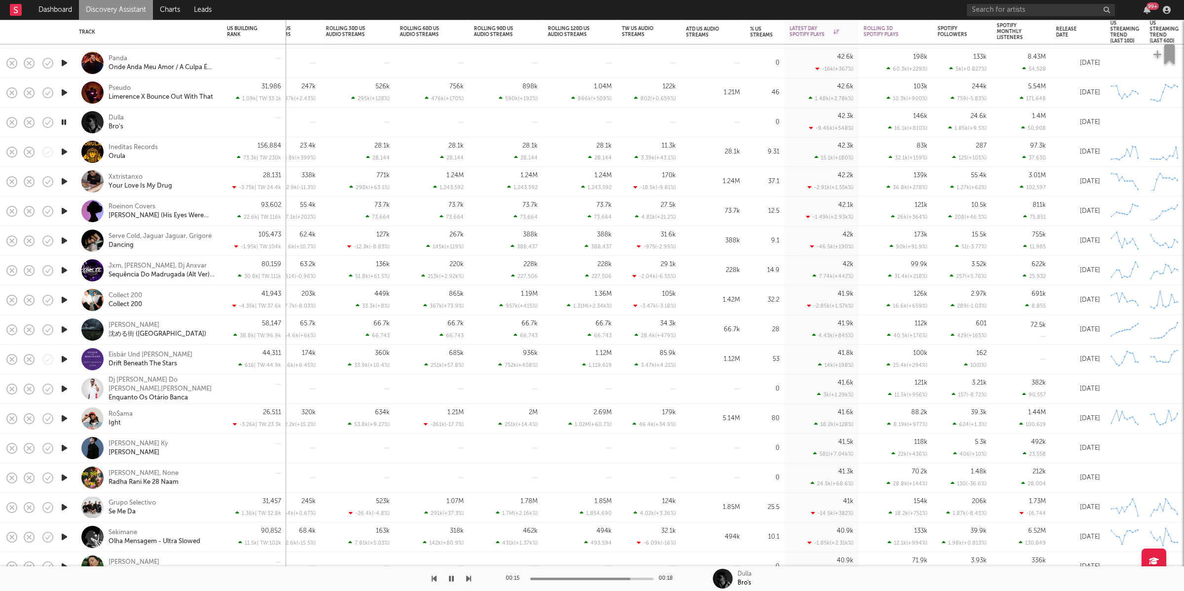
click at [466, 578] on icon "button" at bounding box center [468, 578] width 5 height 8
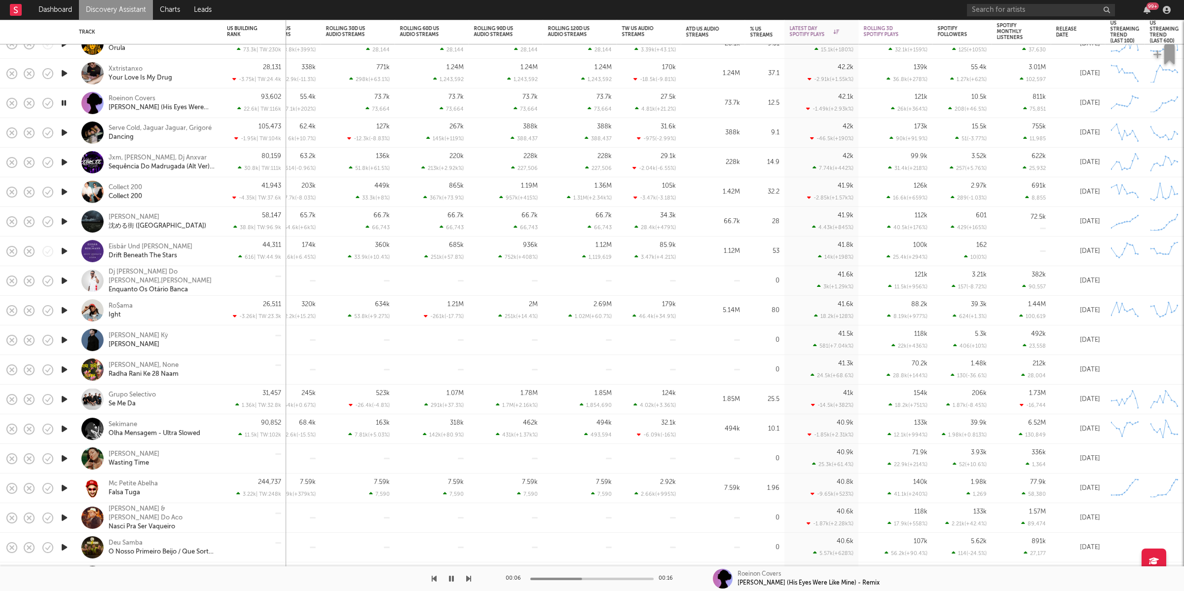
click at [469, 579] on icon "button" at bounding box center [468, 578] width 5 height 8
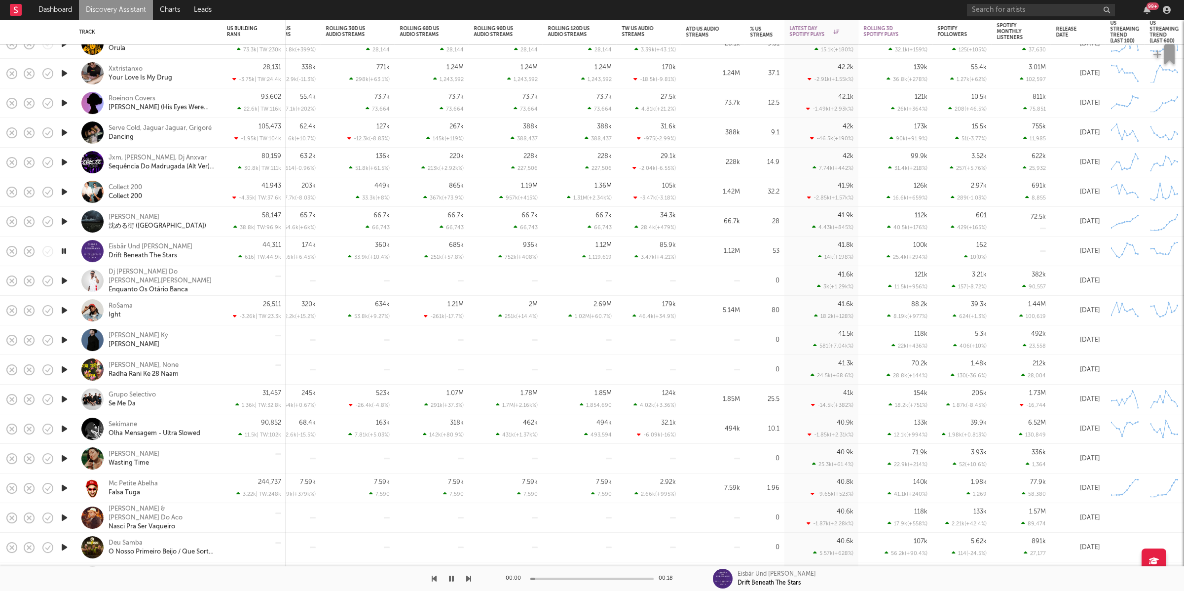
click at [469, 579] on icon "button" at bounding box center [468, 578] width 5 height 8
click at [467, 578] on icon "button" at bounding box center [468, 578] width 5 height 8
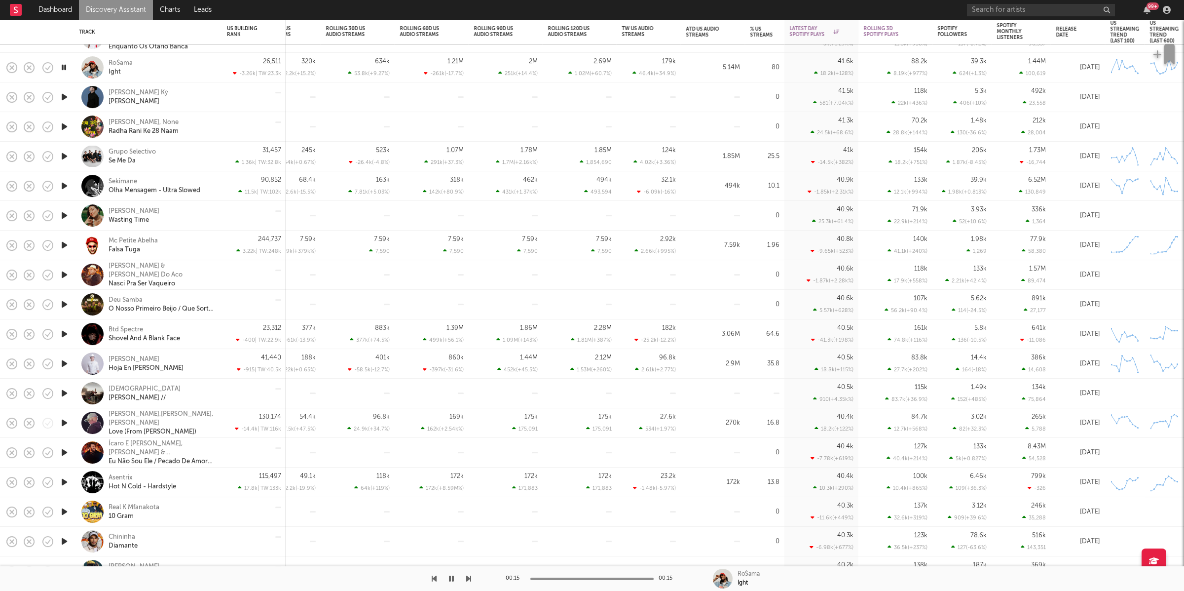
click at [467, 577] on icon "button" at bounding box center [468, 578] width 5 height 8
click at [468, 577] on icon "button" at bounding box center [468, 578] width 5 height 8
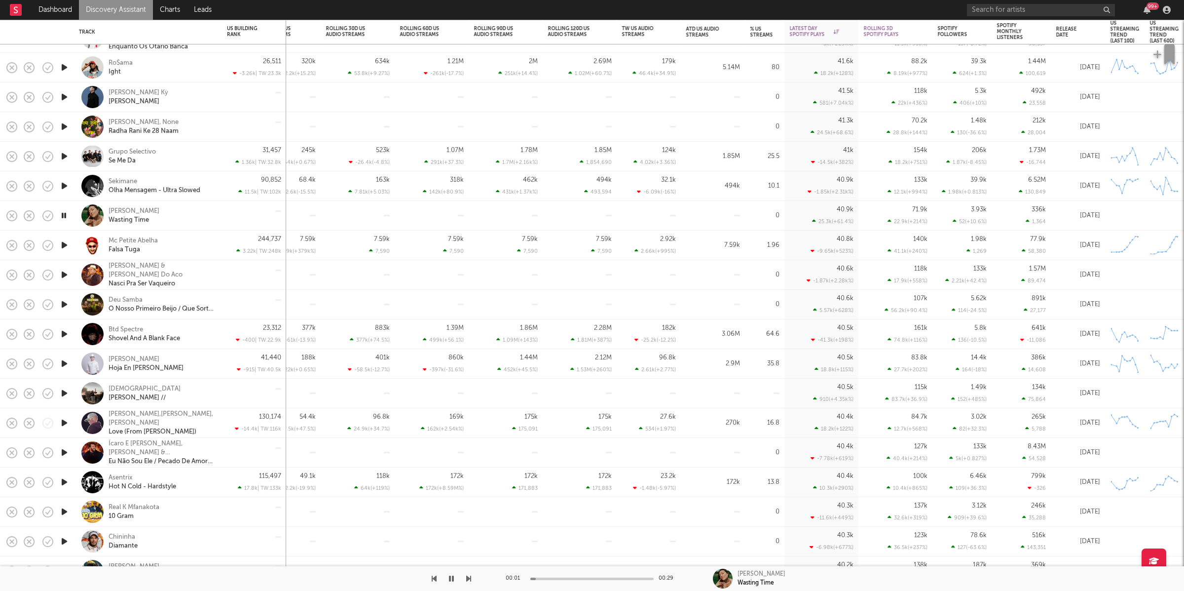
click at [468, 577] on icon "button" at bounding box center [468, 578] width 5 height 8
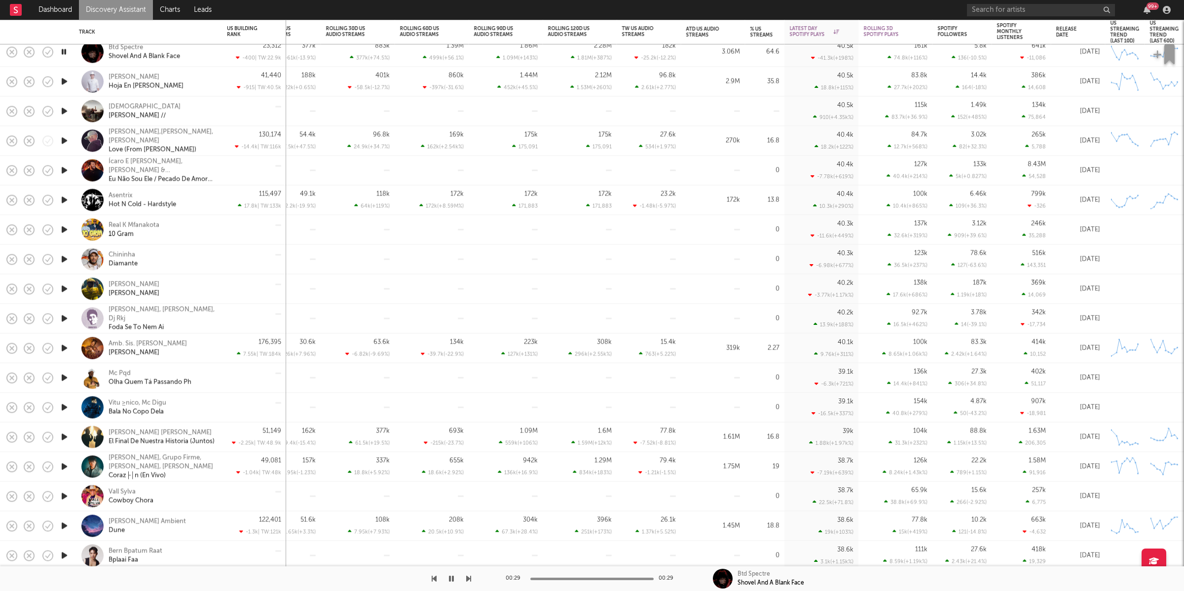
click at [466, 577] on icon "button" at bounding box center [468, 578] width 5 height 8
click at [470, 580] on icon "button" at bounding box center [468, 578] width 5 height 8
click at [470, 579] on icon "button" at bounding box center [468, 578] width 5 height 8
click at [468, 578] on icon "button" at bounding box center [468, 578] width 5 height 8
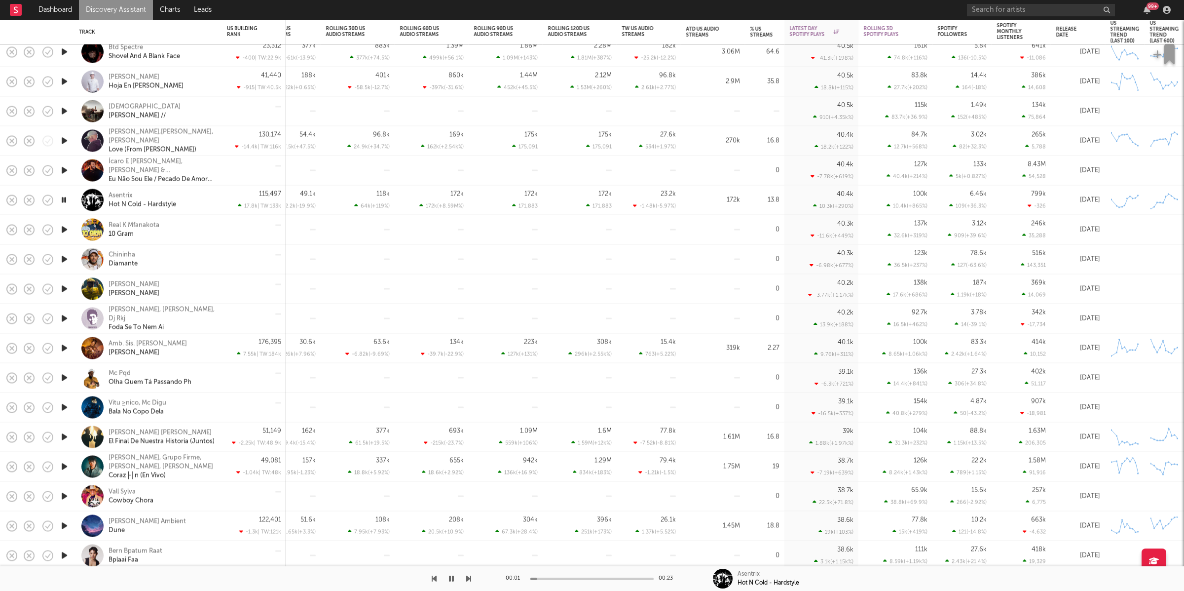
click at [467, 578] on icon "button" at bounding box center [468, 578] width 5 height 8
click at [469, 578] on icon "button" at bounding box center [468, 578] width 5 height 8
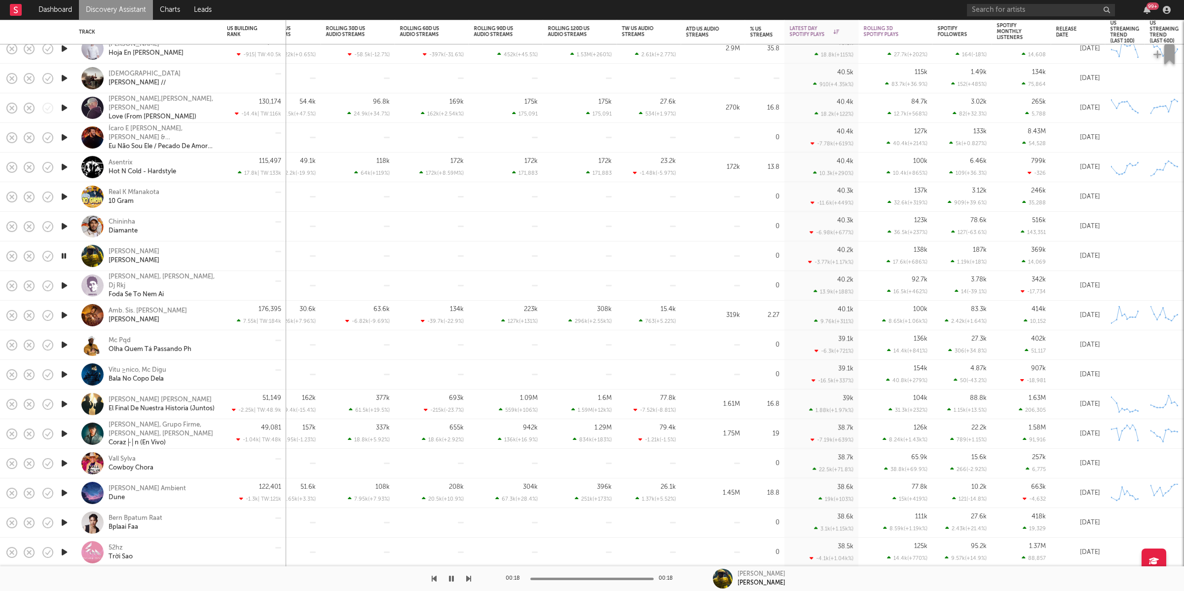
click at [469, 578] on icon "button" at bounding box center [468, 578] width 5 height 8
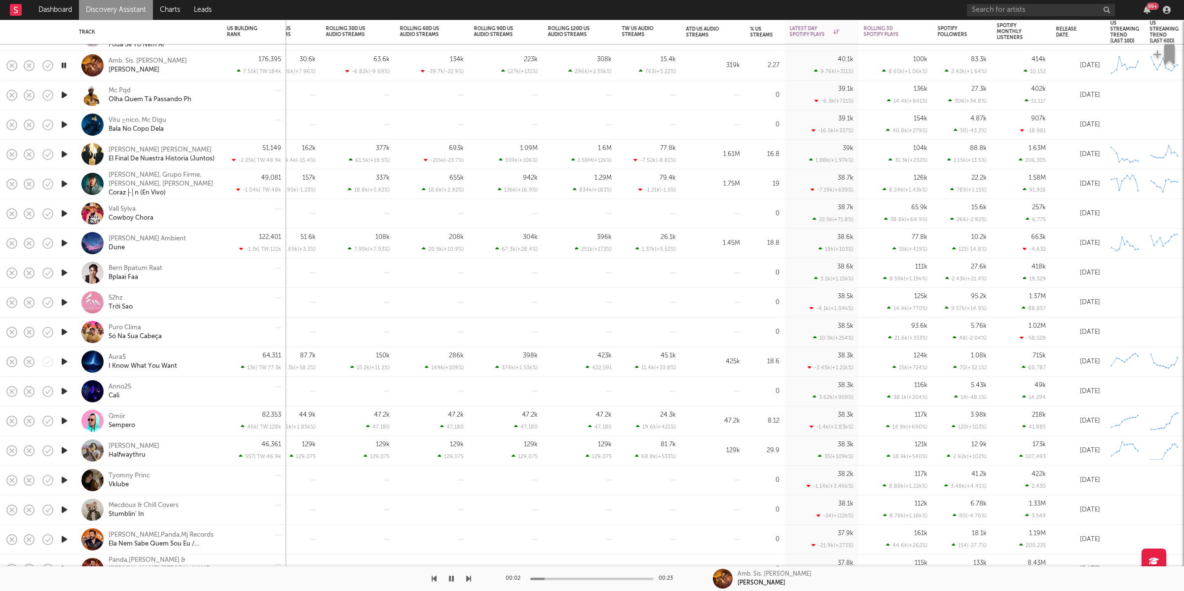
click at [467, 579] on icon "button" at bounding box center [468, 578] width 5 height 8
click at [470, 577] on icon "button" at bounding box center [468, 578] width 5 height 8
click at [470, 578] on icon "button" at bounding box center [468, 578] width 5 height 8
click at [468, 579] on icon "button" at bounding box center [468, 578] width 5 height 8
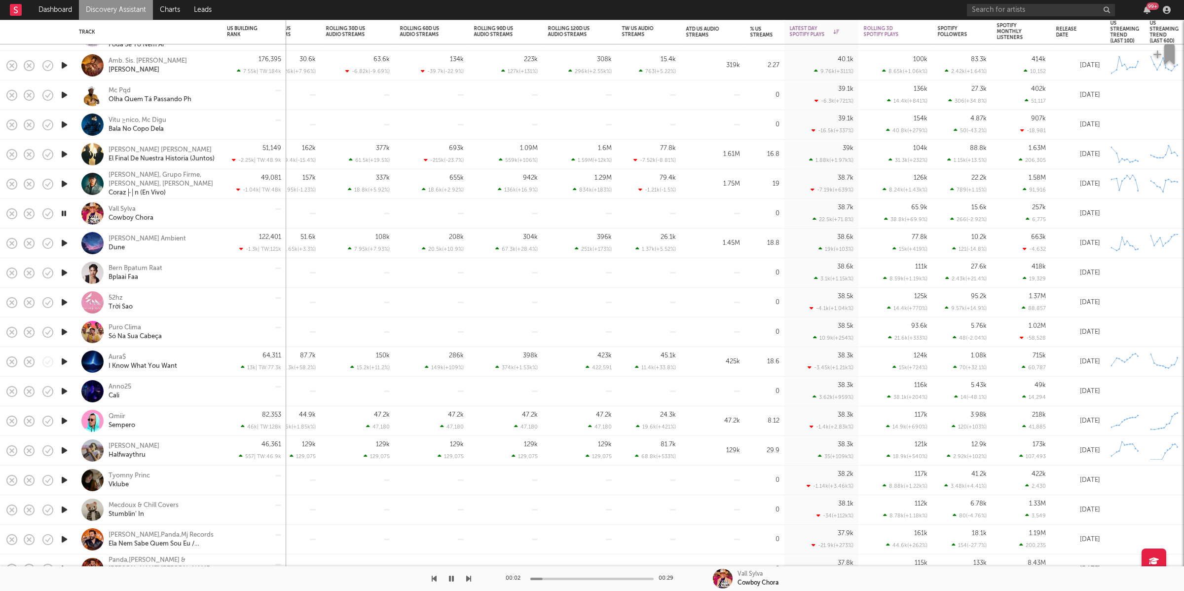
click at [468, 579] on icon "button" at bounding box center [468, 578] width 5 height 8
click at [436, 577] on icon "button" at bounding box center [434, 578] width 5 height 8
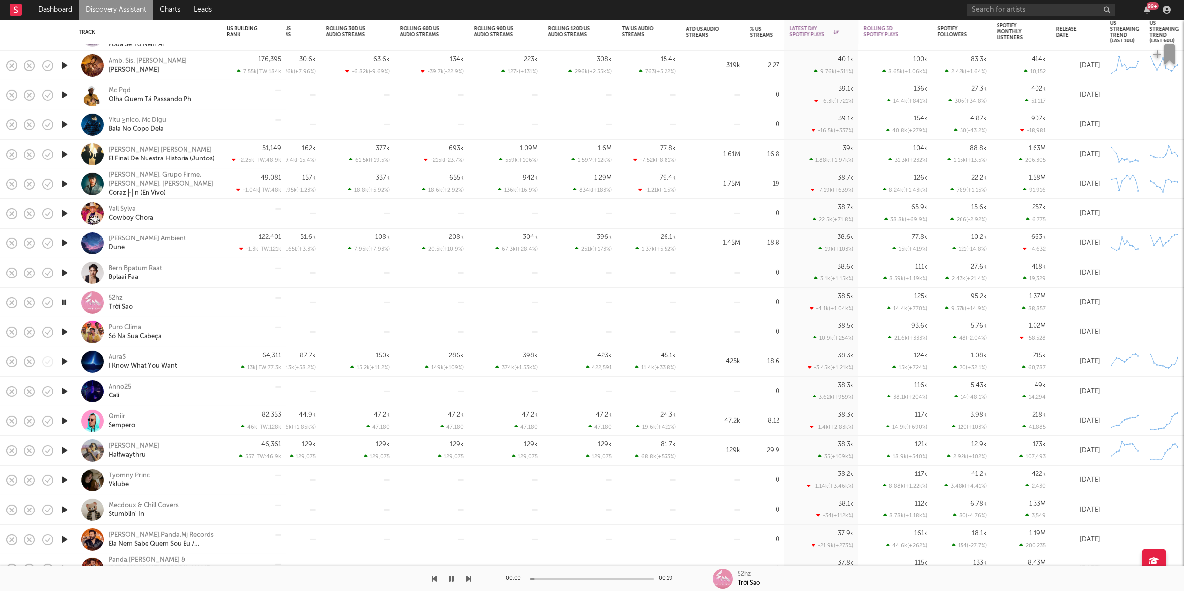
click at [436, 577] on icon "button" at bounding box center [434, 578] width 5 height 8
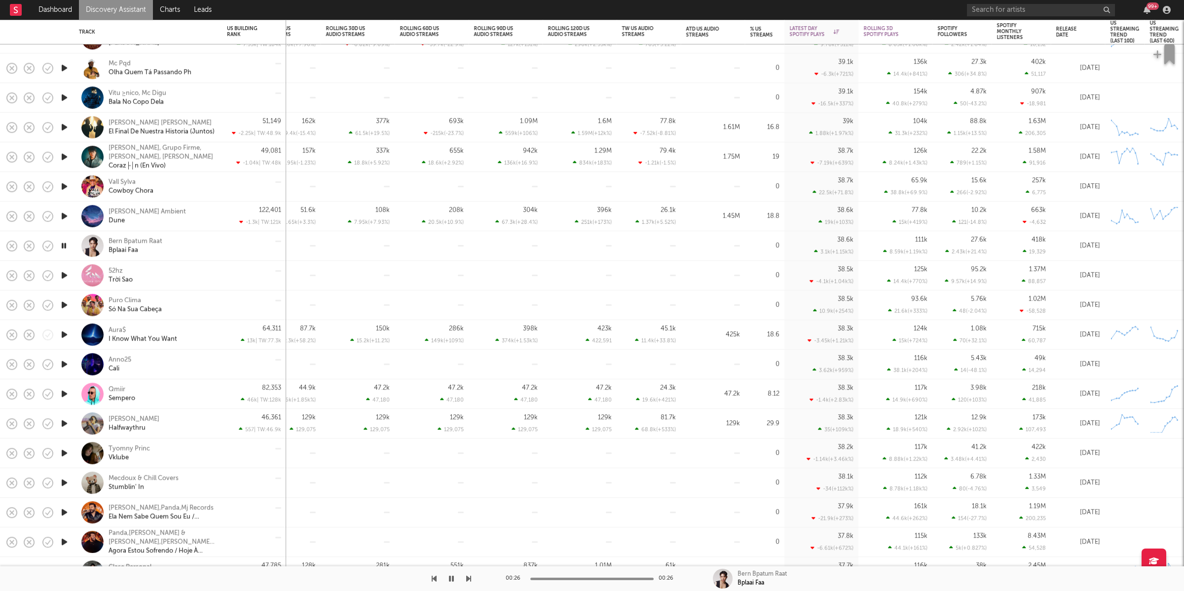
click at [467, 578] on icon "button" at bounding box center [468, 578] width 5 height 8
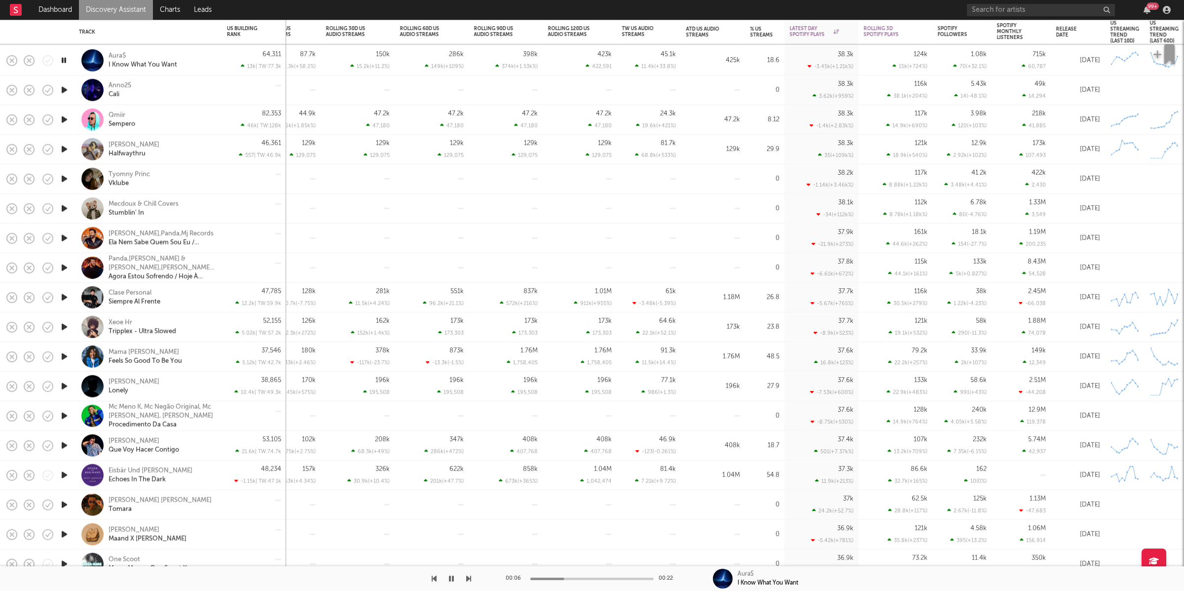
click at [473, 576] on div "00:06 00:22 Aura$ I Know What You Want" at bounding box center [592, 578] width 1184 height 25
click at [469, 580] on icon "button" at bounding box center [468, 578] width 5 height 8
click at [66, 90] on icon "button" at bounding box center [63, 90] width 9 height 12
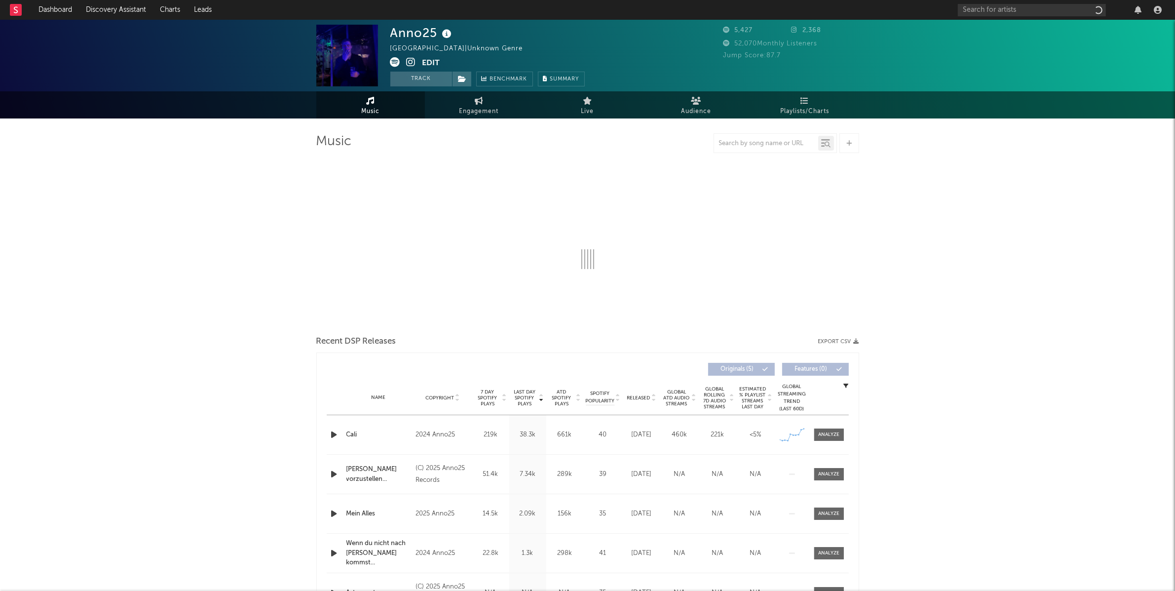
select select "6m"
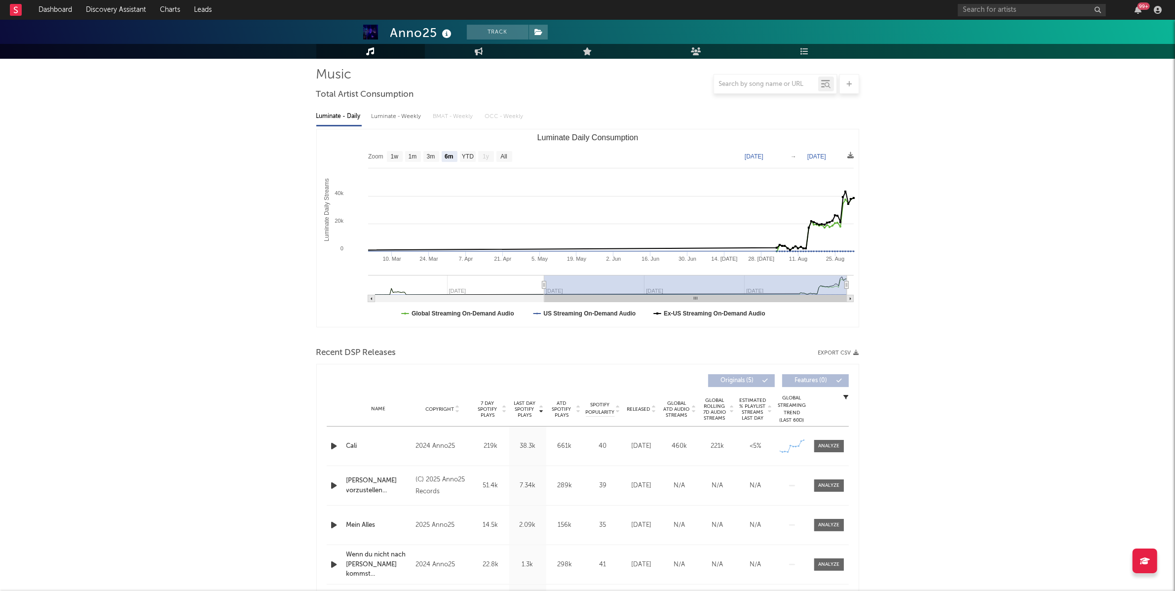
scroll to position [67, 0]
click at [827, 444] on div at bounding box center [828, 445] width 21 height 7
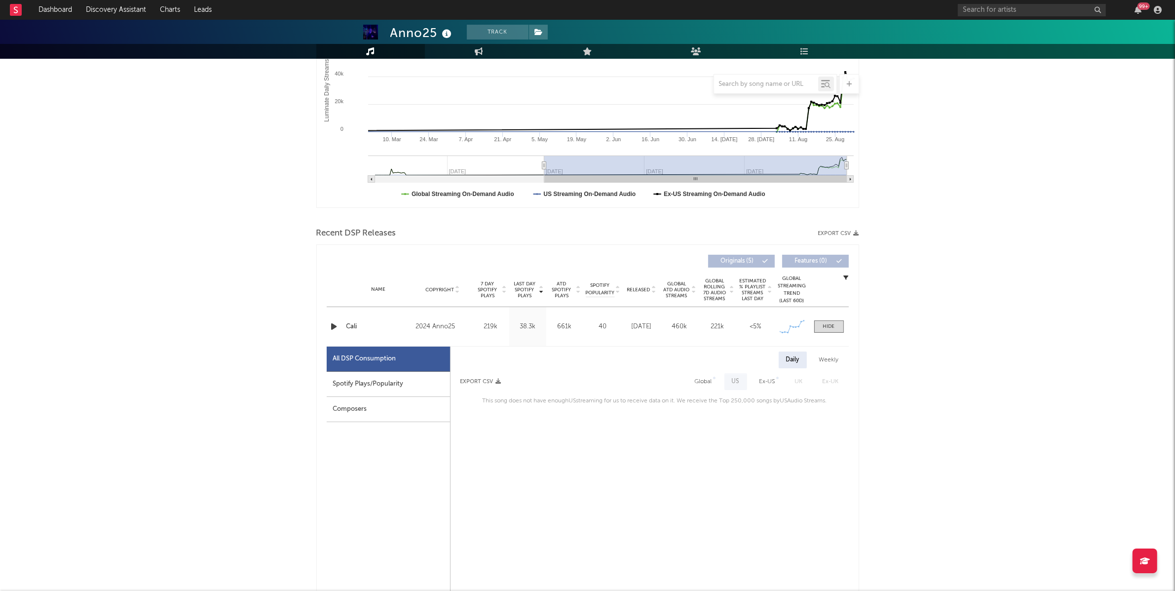
scroll to position [187, 0]
click at [375, 376] on div "Spotify Plays/Popularity" at bounding box center [388, 383] width 123 height 25
select select "6m"
select select "1w"
